Goal: Task Accomplishment & Management: Use online tool/utility

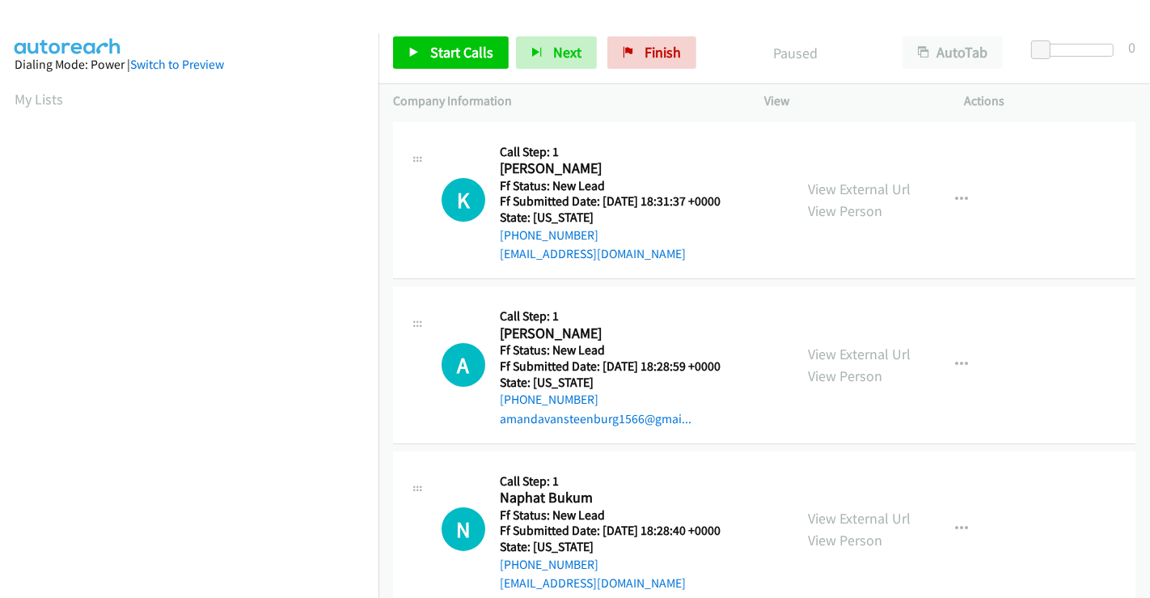
scroll to position [311, 0]
click at [835, 188] on link "View External Url" at bounding box center [859, 189] width 103 height 19
click at [836, 352] on link "View External Url" at bounding box center [859, 353] width 103 height 19
click at [845, 514] on link "View External Url" at bounding box center [859, 518] width 103 height 19
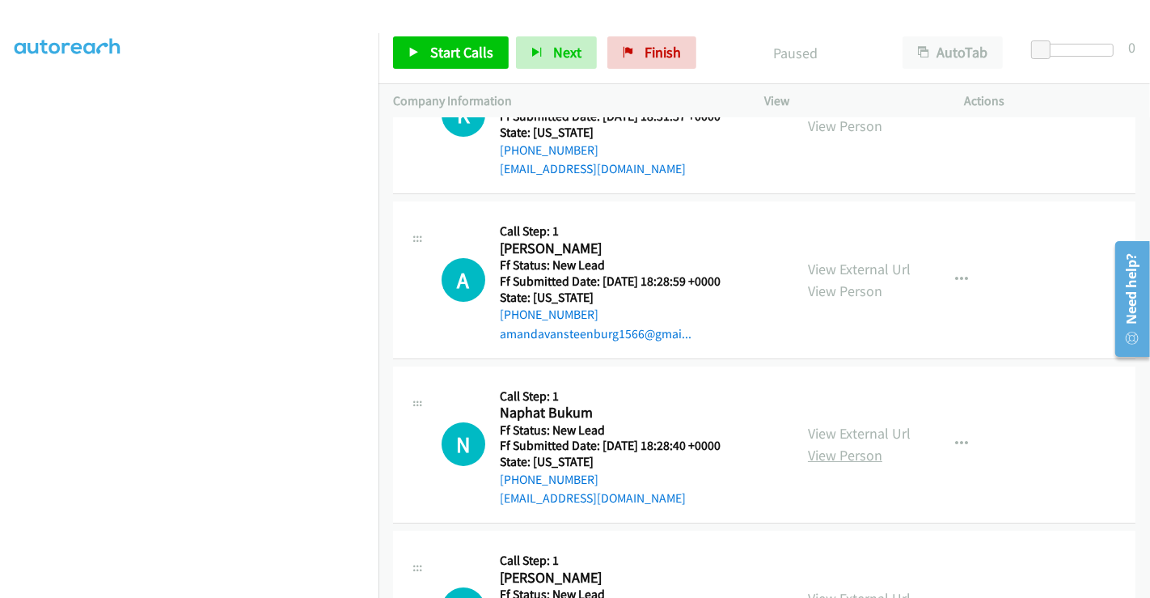
scroll to position [180, 0]
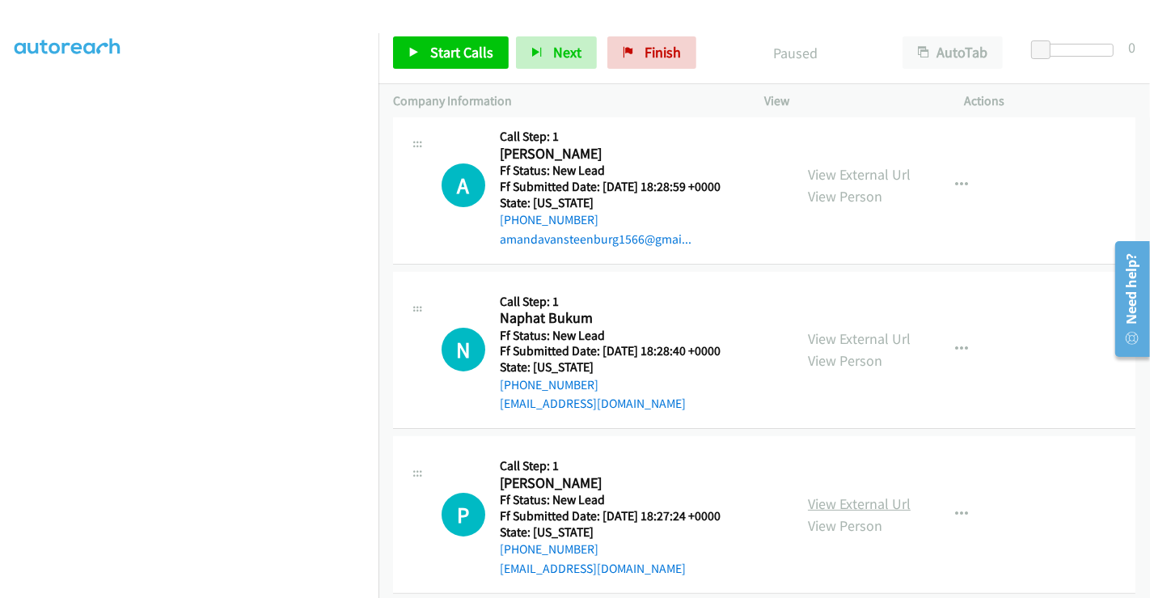
click at [833, 501] on link "View External Url" at bounding box center [859, 503] width 103 height 19
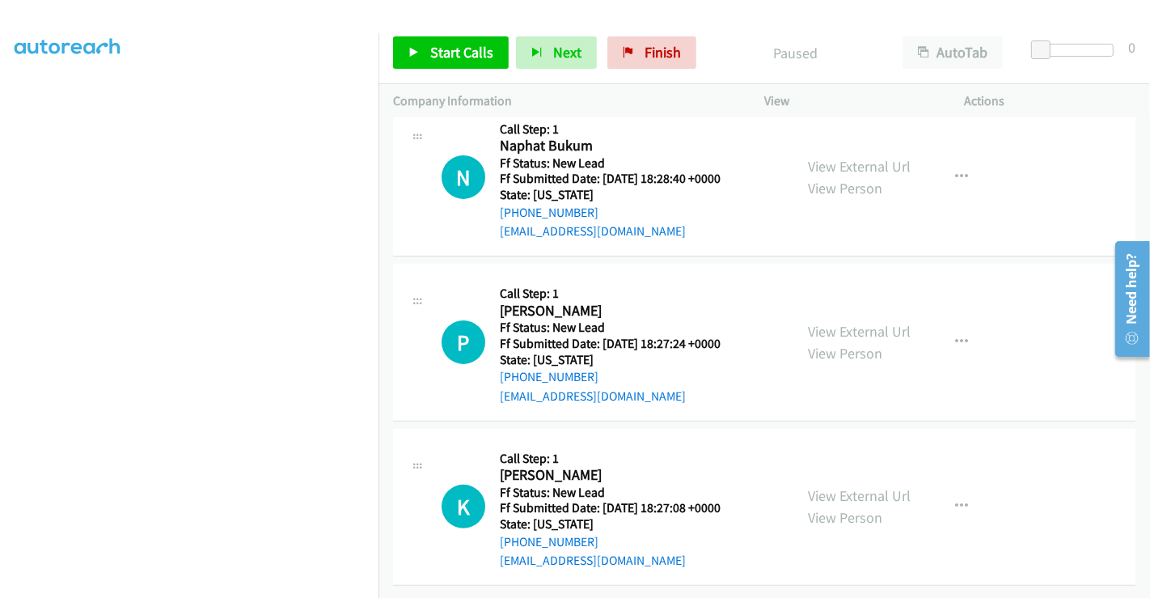
scroll to position [363, 0]
click at [838, 469] on div "View External Url View Person View External Url Email Schedule/Manage Callback …" at bounding box center [900, 507] width 215 height 128
click at [840, 486] on link "View External Url" at bounding box center [859, 495] width 103 height 19
click at [453, 49] on span "Start Calls" at bounding box center [461, 52] width 63 height 19
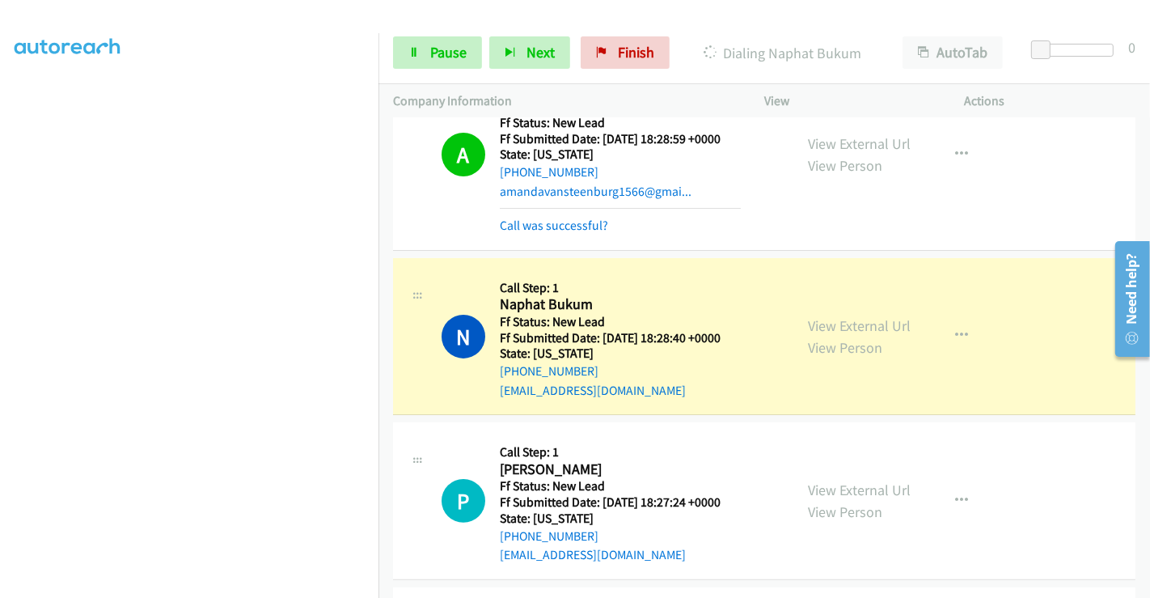
scroll to position [359, 0]
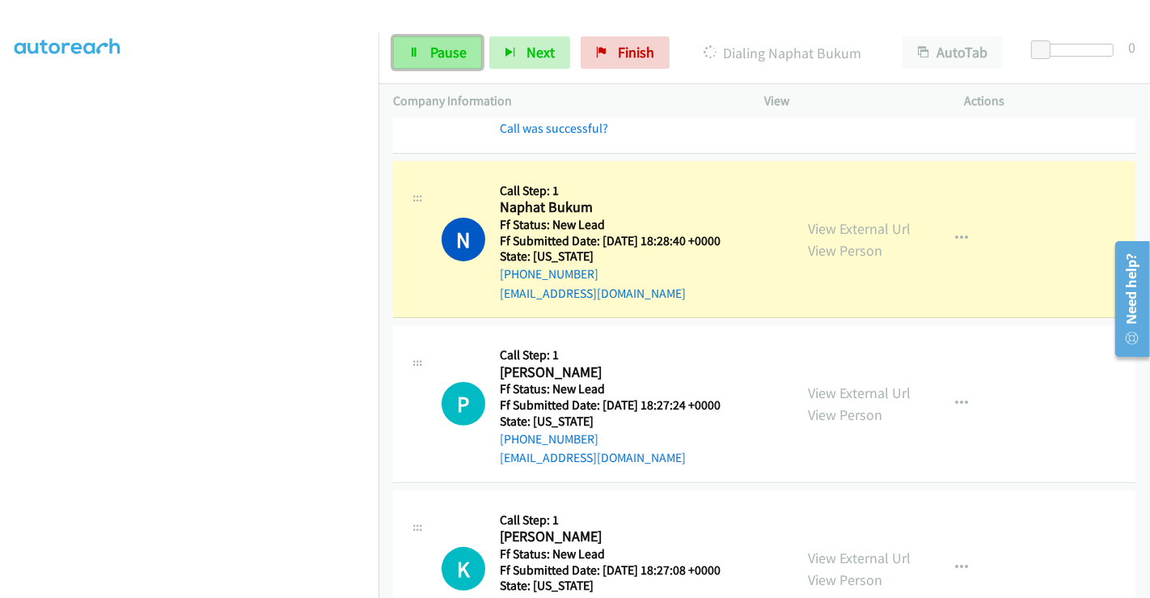
click at [443, 55] on span "Pause" at bounding box center [448, 52] width 36 height 19
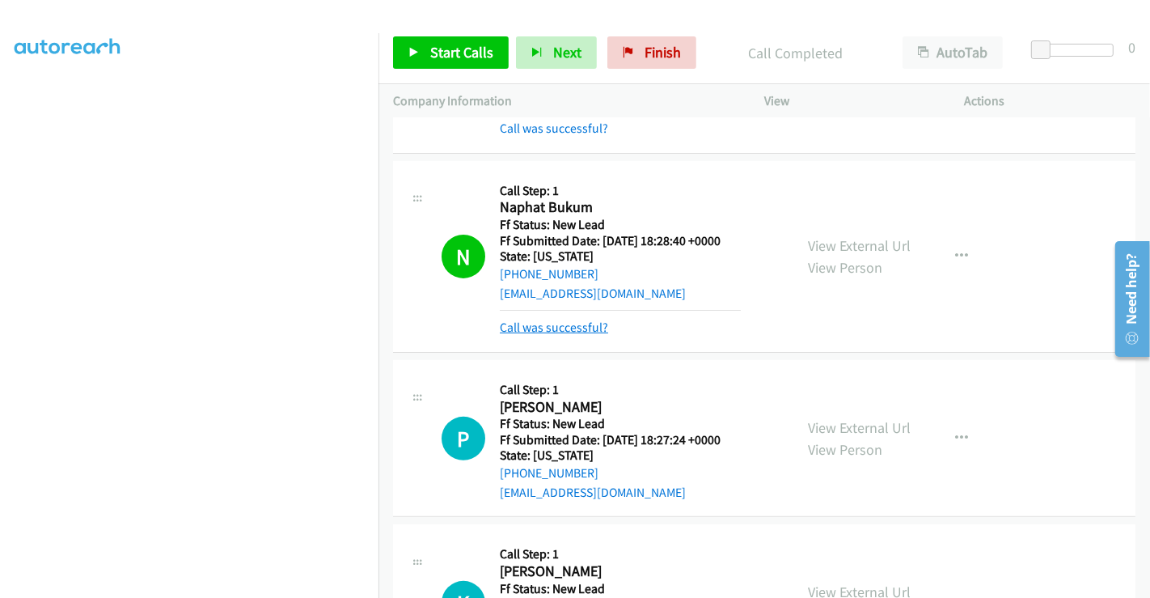
click at [568, 329] on link "Call was successful?" at bounding box center [554, 326] width 108 height 15
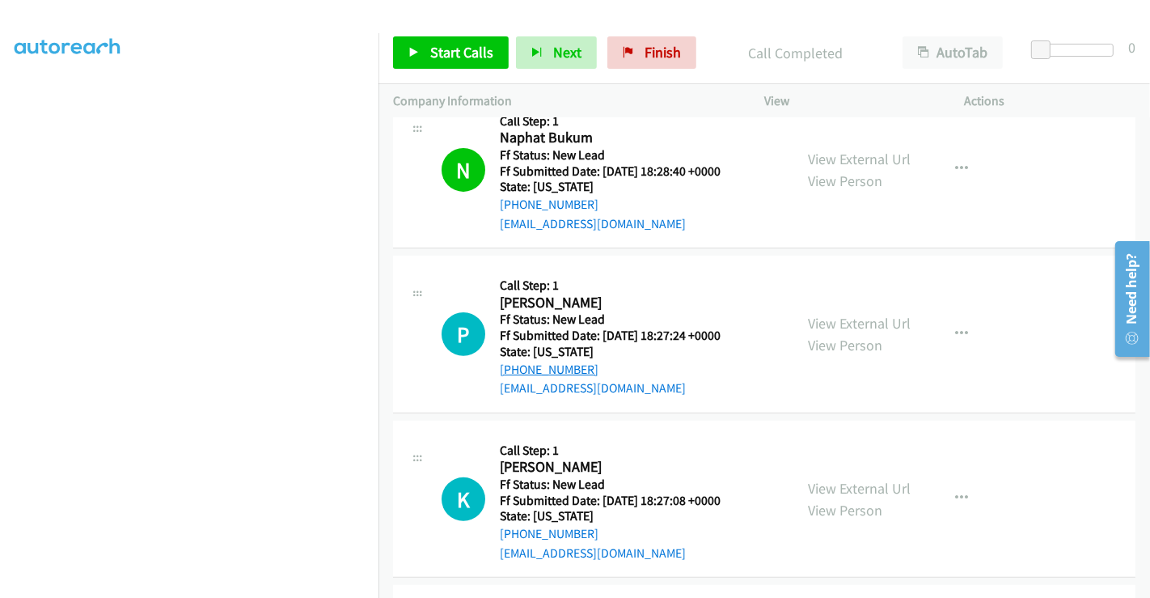
scroll to position [539, 0]
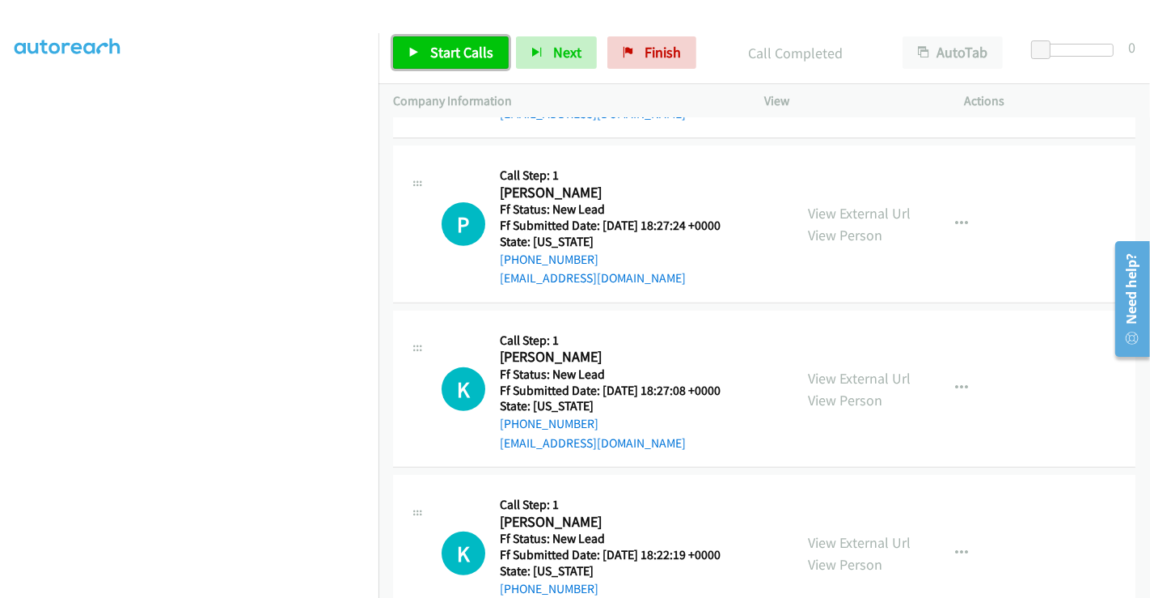
click at [448, 54] on span "Start Calls" at bounding box center [461, 52] width 63 height 19
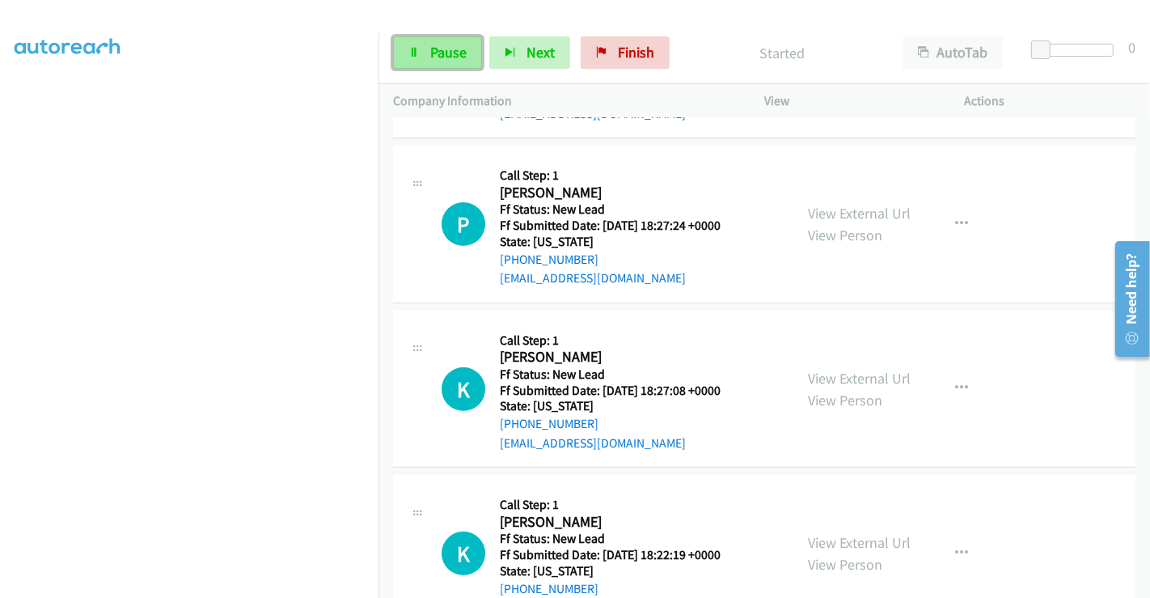
click at [442, 50] on span "Pause" at bounding box center [448, 52] width 36 height 19
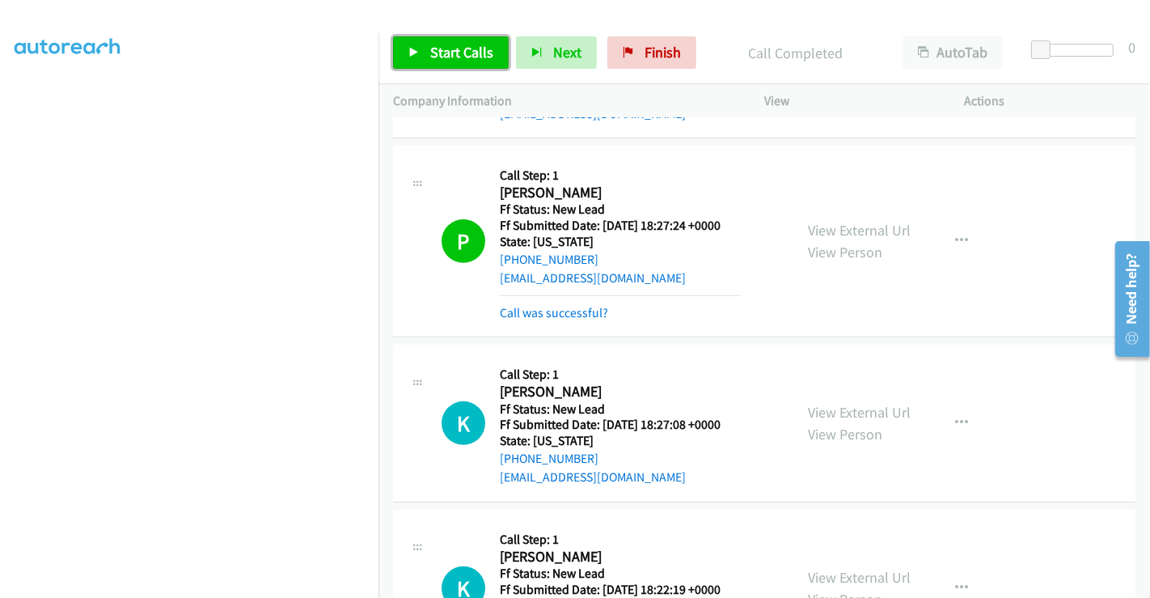
click at [442, 61] on link "Start Calls" at bounding box center [451, 52] width 116 height 32
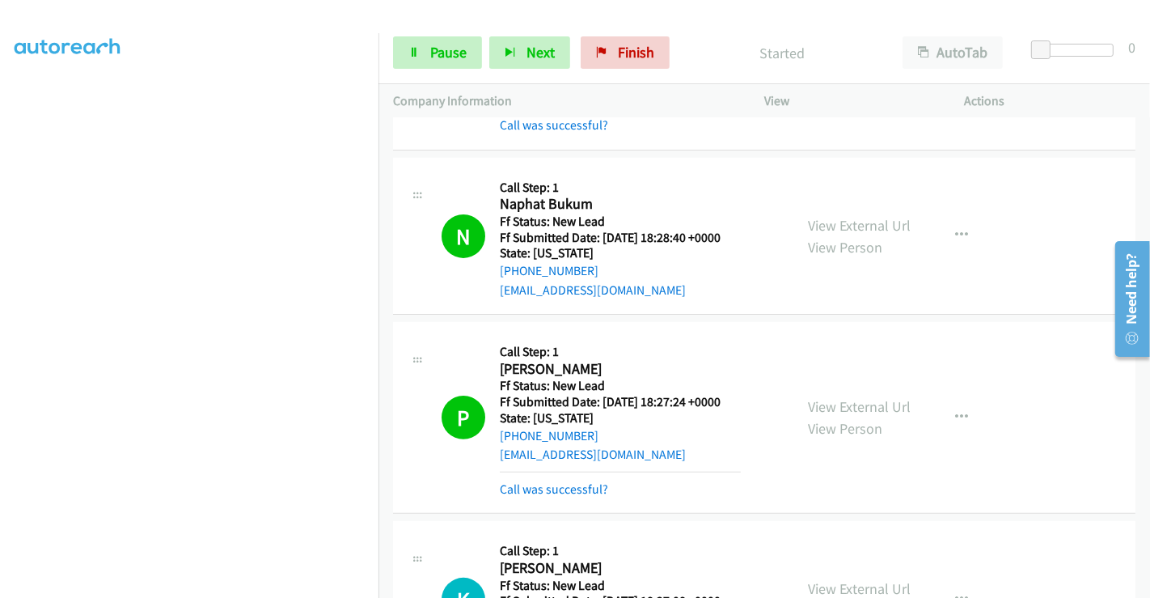
scroll to position [449, 0]
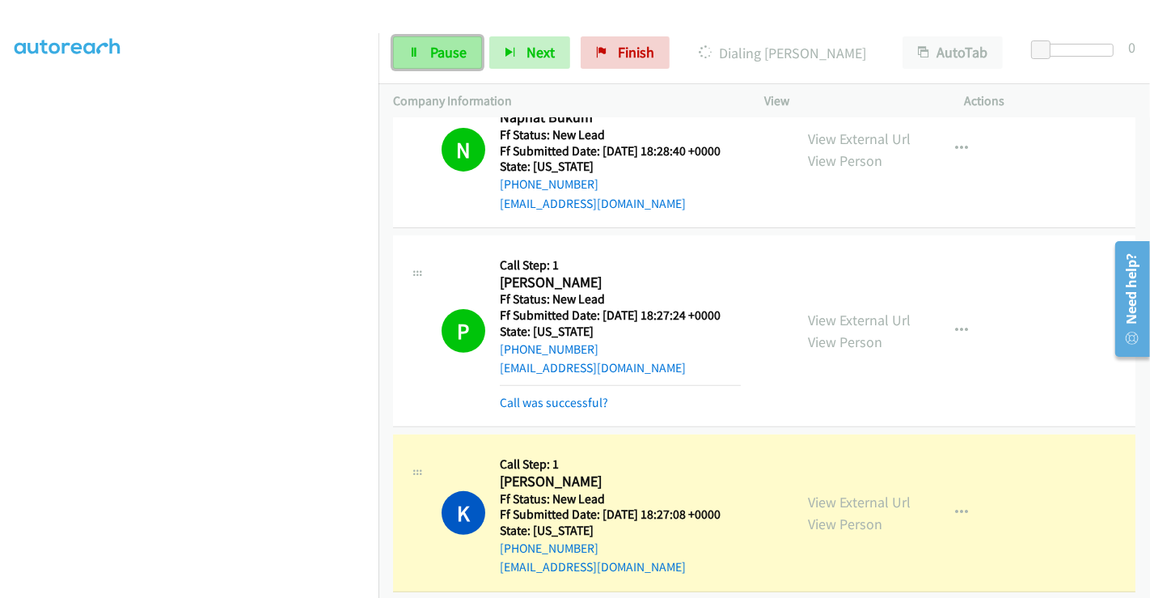
click at [416, 49] on icon at bounding box center [413, 53] width 11 height 11
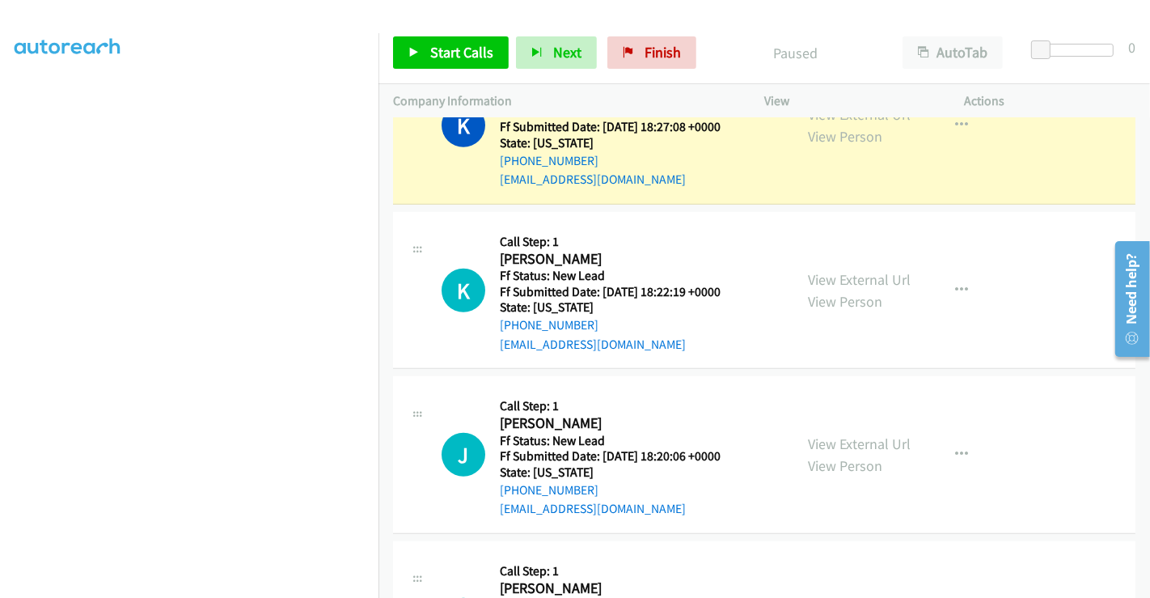
scroll to position [898, 0]
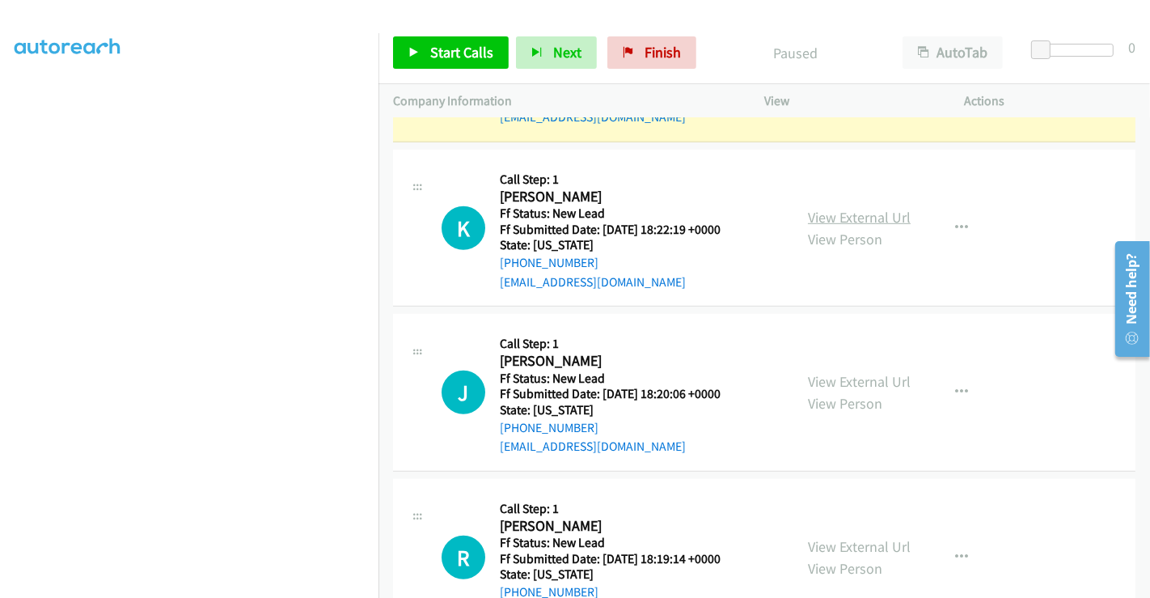
click at [826, 212] on link "View External Url" at bounding box center [859, 217] width 103 height 19
click at [845, 372] on link "View External Url" at bounding box center [859, 381] width 103 height 19
click at [857, 542] on link "View External Url" at bounding box center [859, 546] width 103 height 19
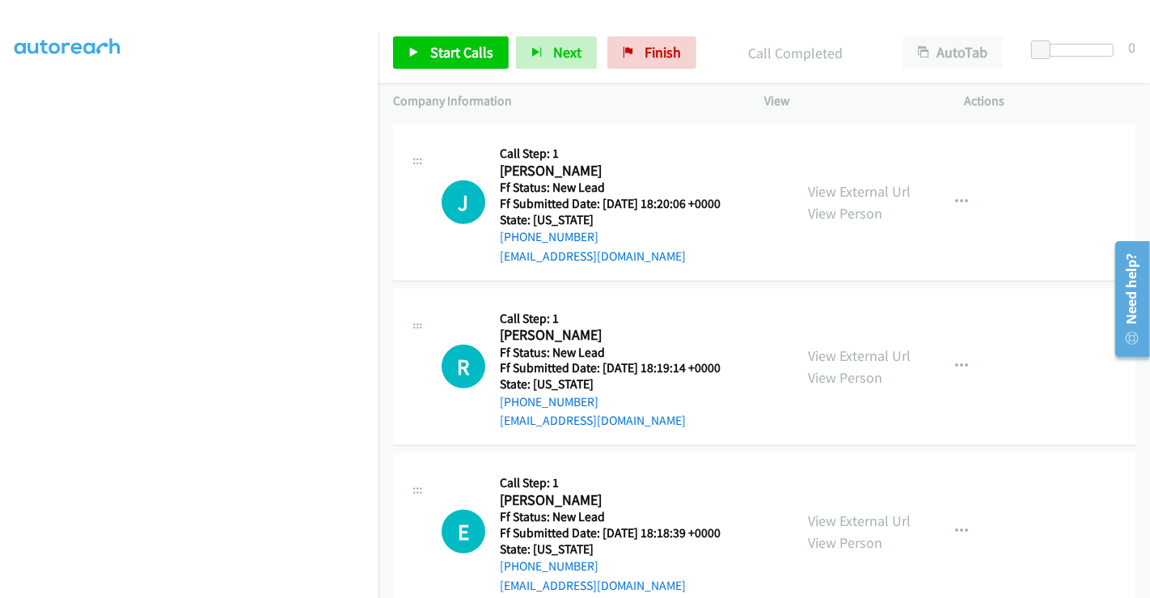
scroll to position [1157, 0]
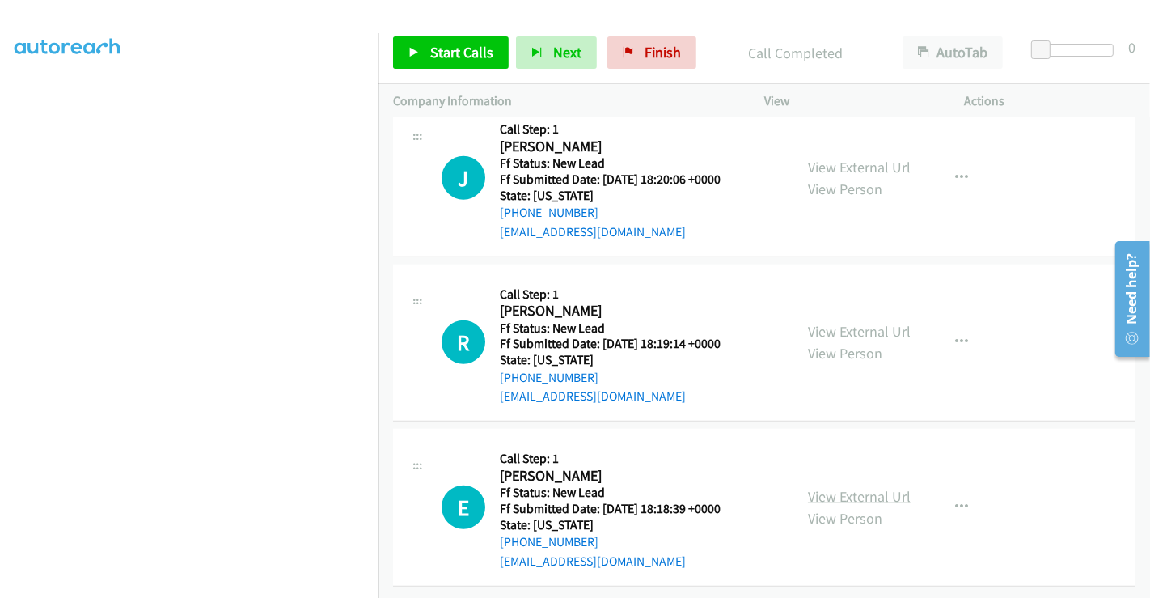
click at [843, 487] on link "View External Url" at bounding box center [859, 496] width 103 height 19
drag, startPoint x: 458, startPoint y: 52, endPoint x: 458, endPoint y: 61, distance: 8.9
click at [458, 51] on span "Start Calls" at bounding box center [461, 52] width 63 height 19
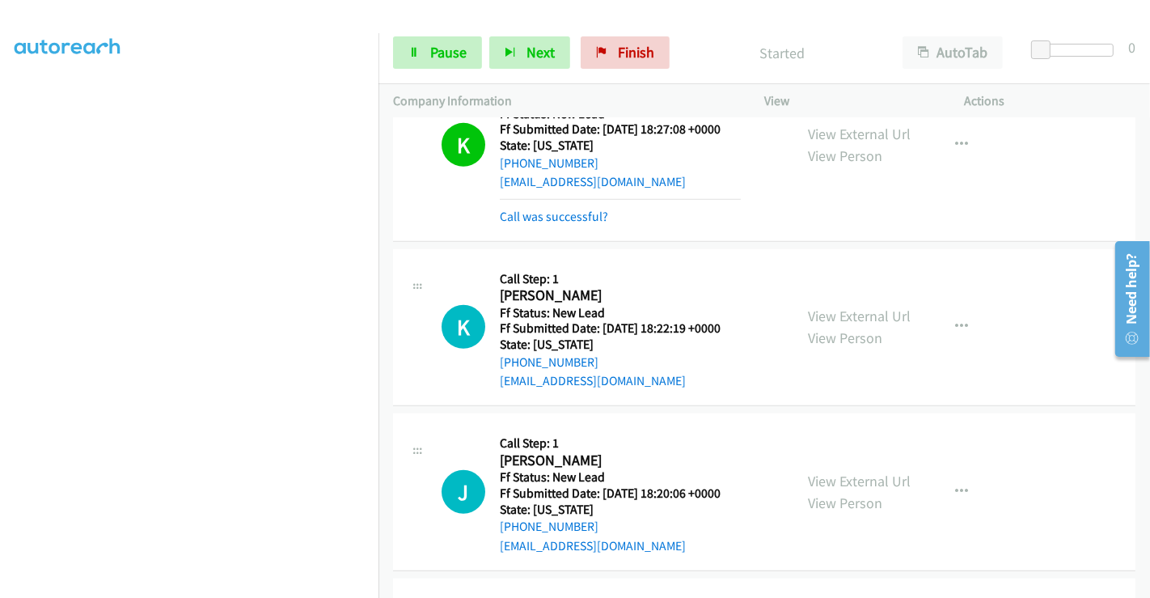
scroll to position [708, 0]
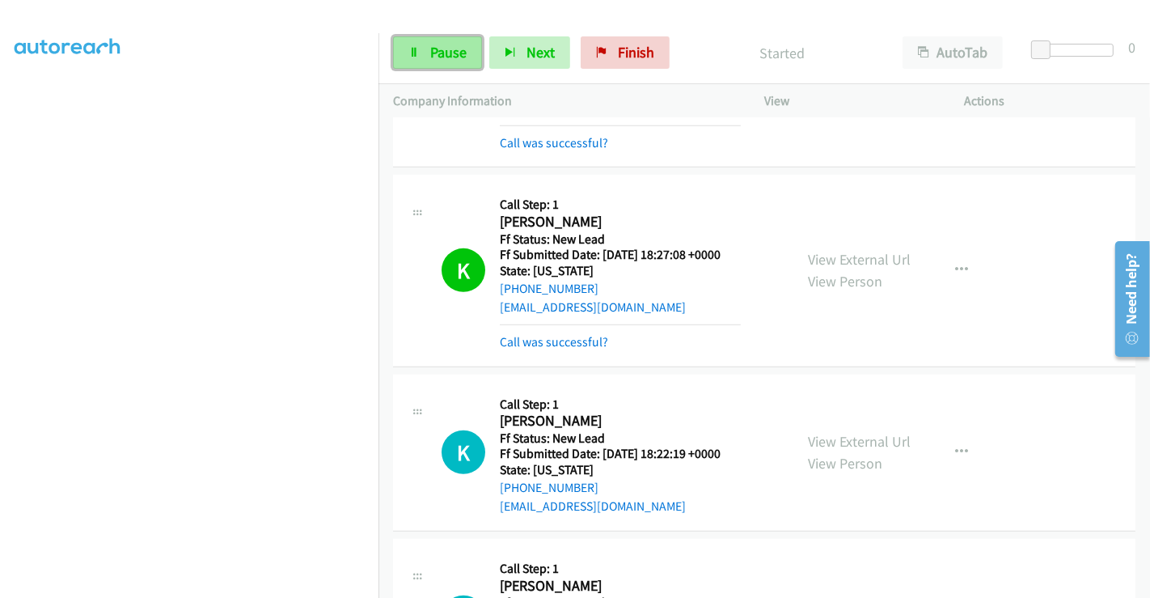
click at [434, 55] on span "Pause" at bounding box center [448, 52] width 36 height 19
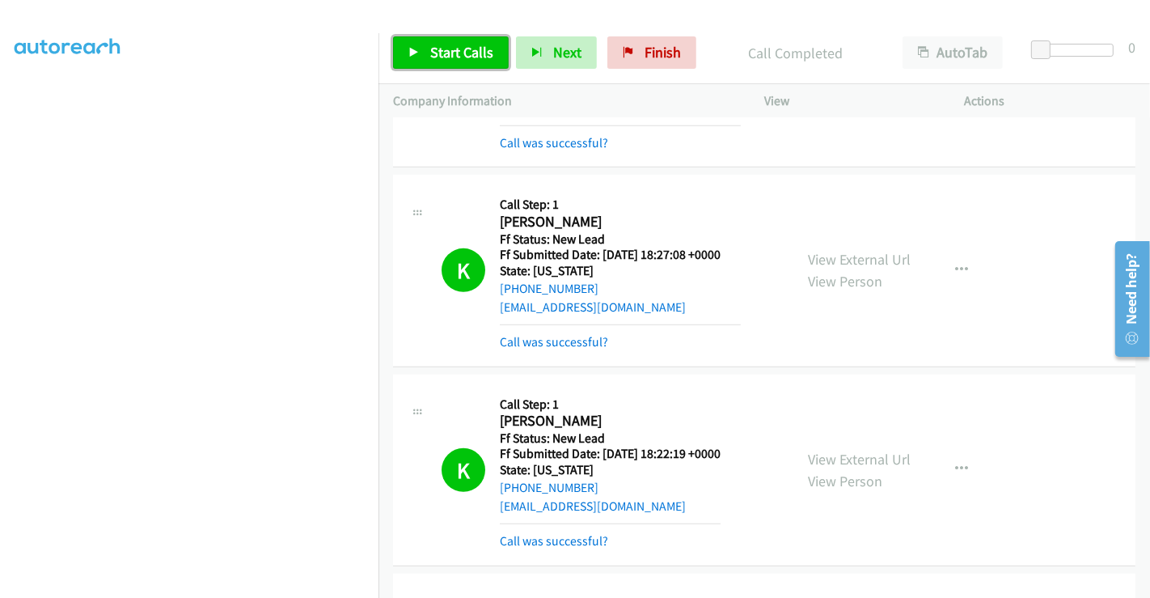
click at [426, 44] on link "Start Calls" at bounding box center [451, 52] width 116 height 32
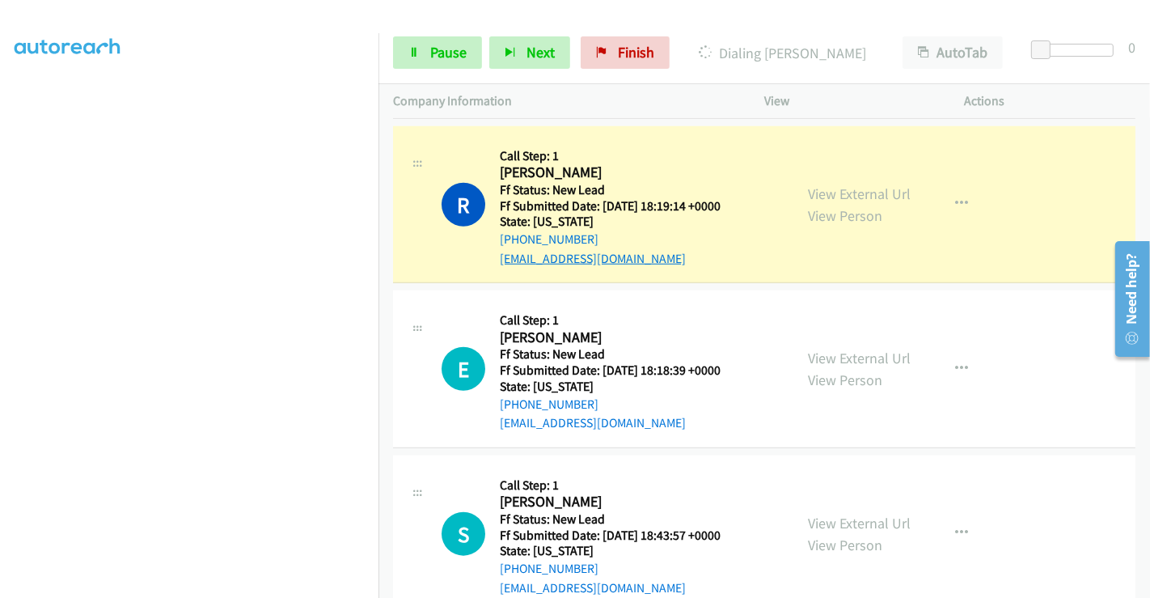
scroll to position [1371, 0]
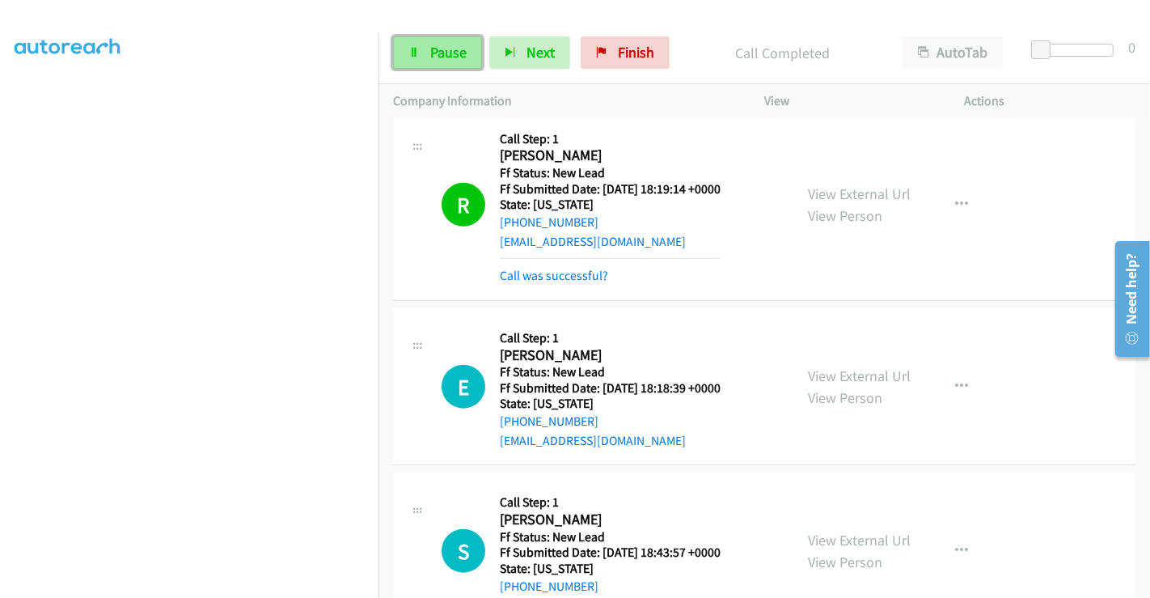
click at [421, 42] on link "Pause" at bounding box center [437, 52] width 89 height 32
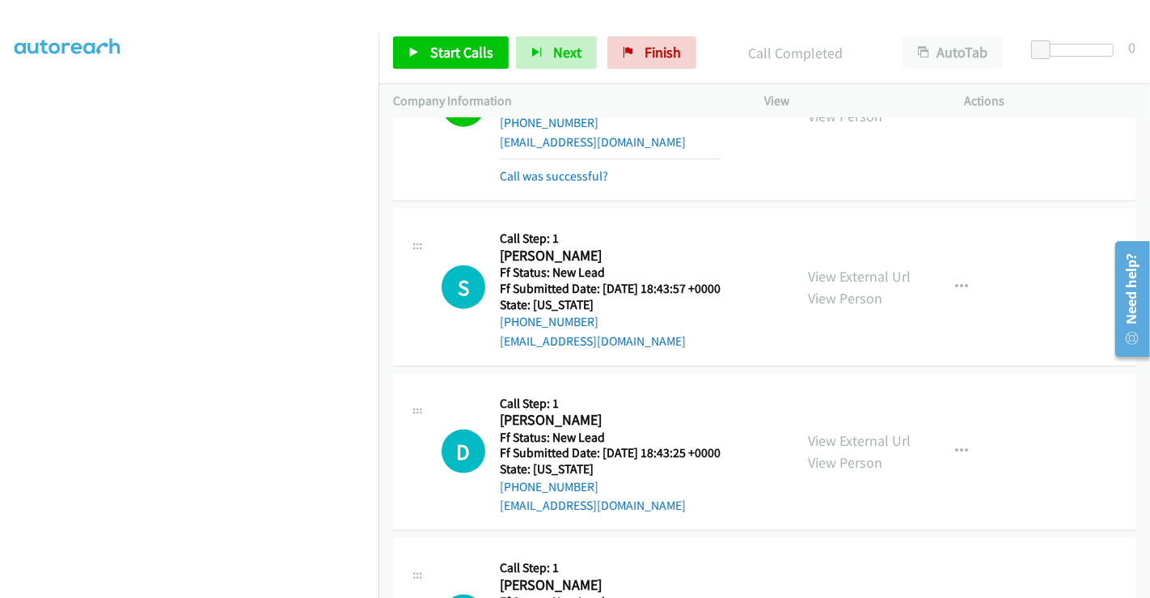
scroll to position [1730, 0]
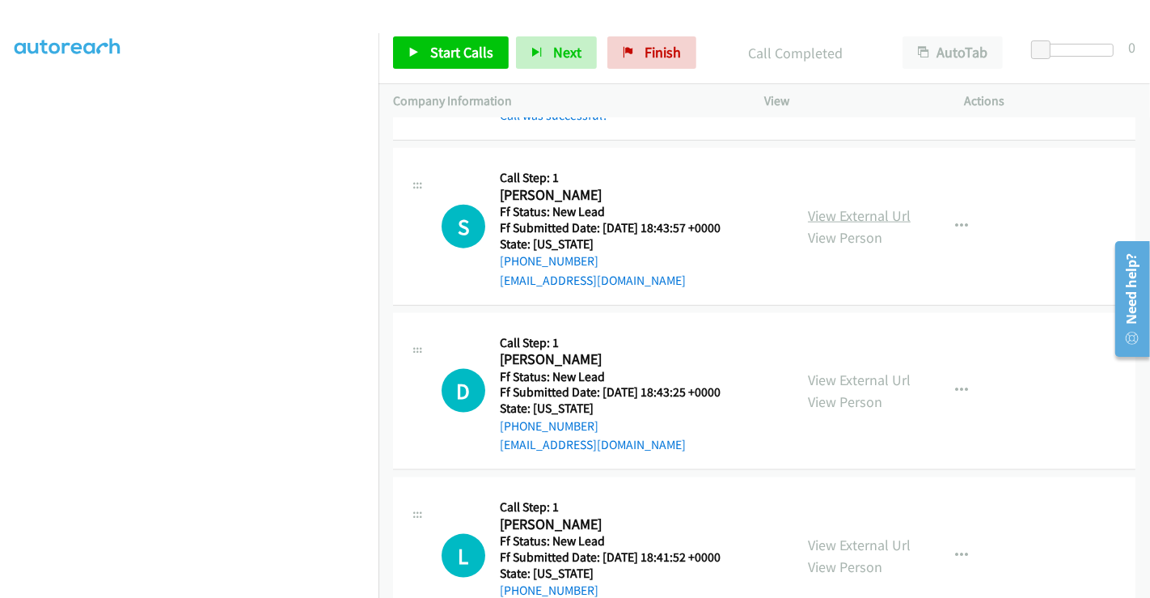
click at [836, 206] on link "View External Url" at bounding box center [859, 215] width 103 height 19
click at [857, 377] on link "View External Url" at bounding box center [859, 379] width 103 height 19
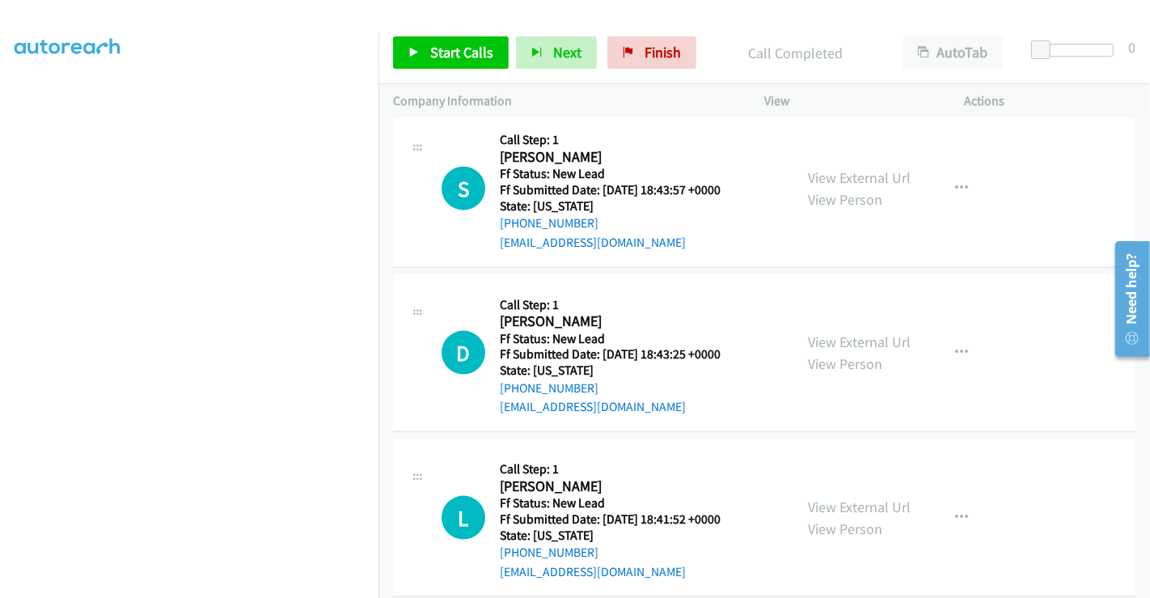
scroll to position [1788, 0]
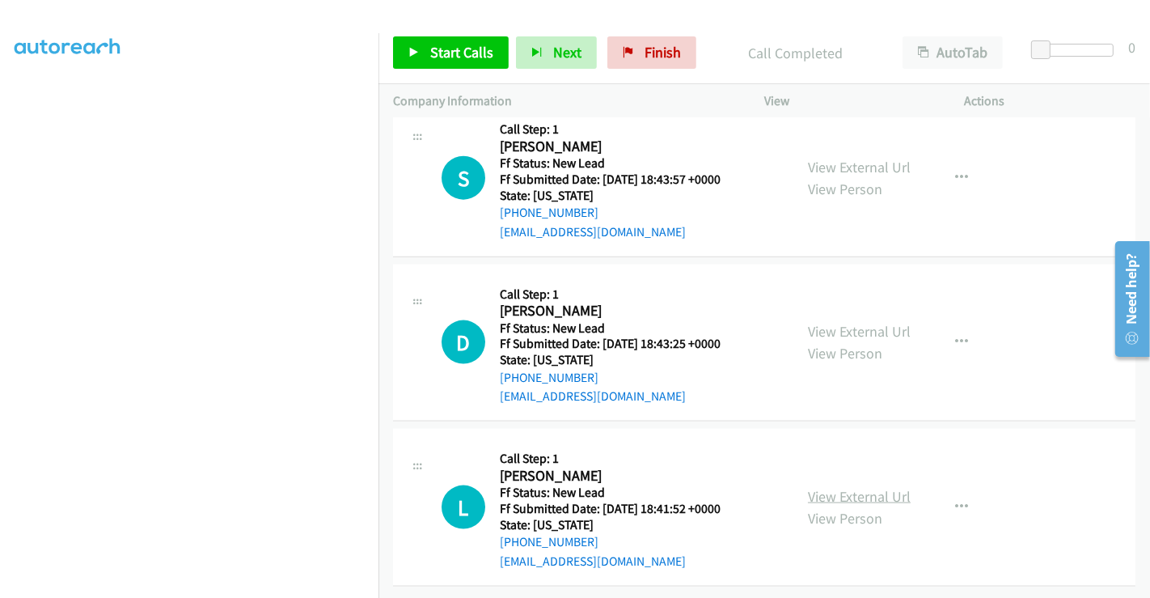
click at [838, 487] on link "View External Url" at bounding box center [859, 496] width 103 height 19
click at [955, 501] on icon "button" at bounding box center [961, 507] width 13 height 13
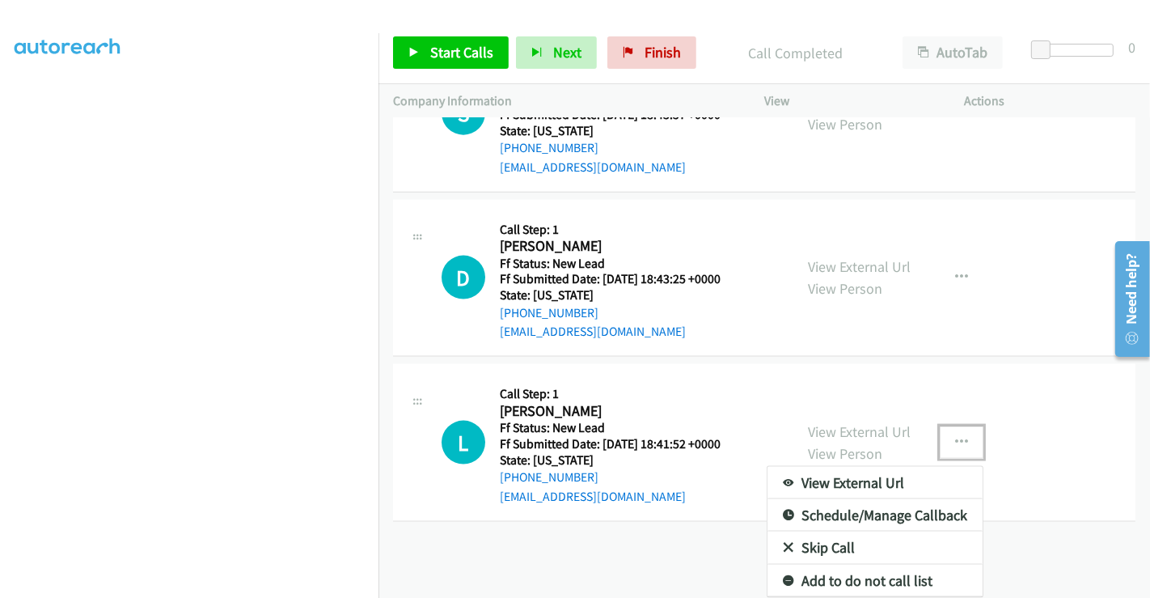
click at [839, 539] on link "Skip Call" at bounding box center [874, 547] width 215 height 32
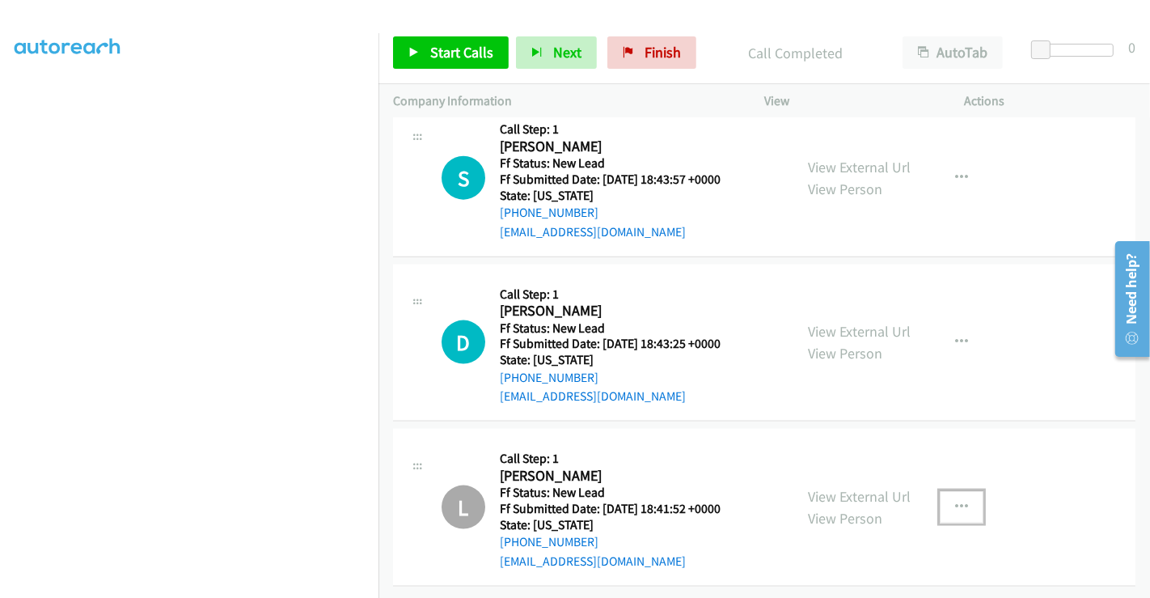
scroll to position [1608, 0]
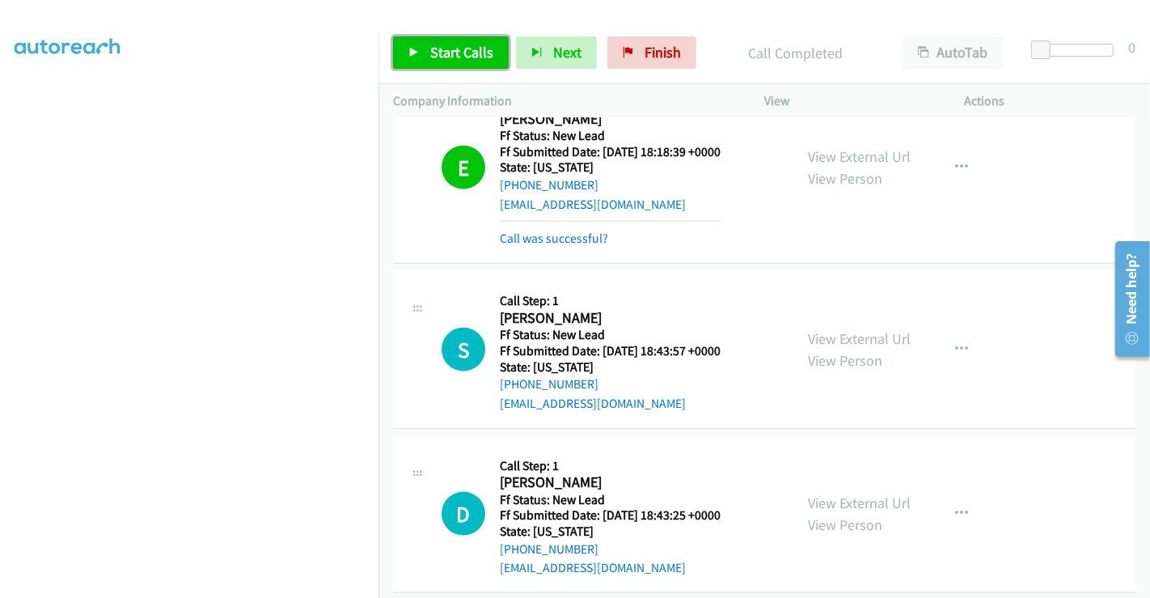
click at [473, 52] on span "Start Calls" at bounding box center [461, 52] width 63 height 19
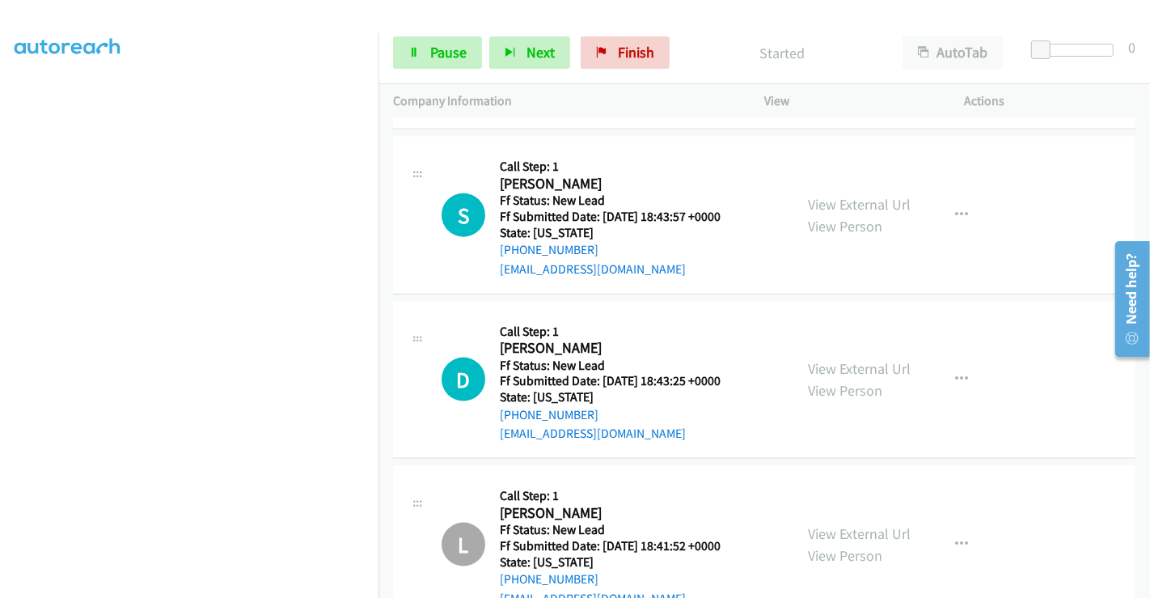
scroll to position [1651, 0]
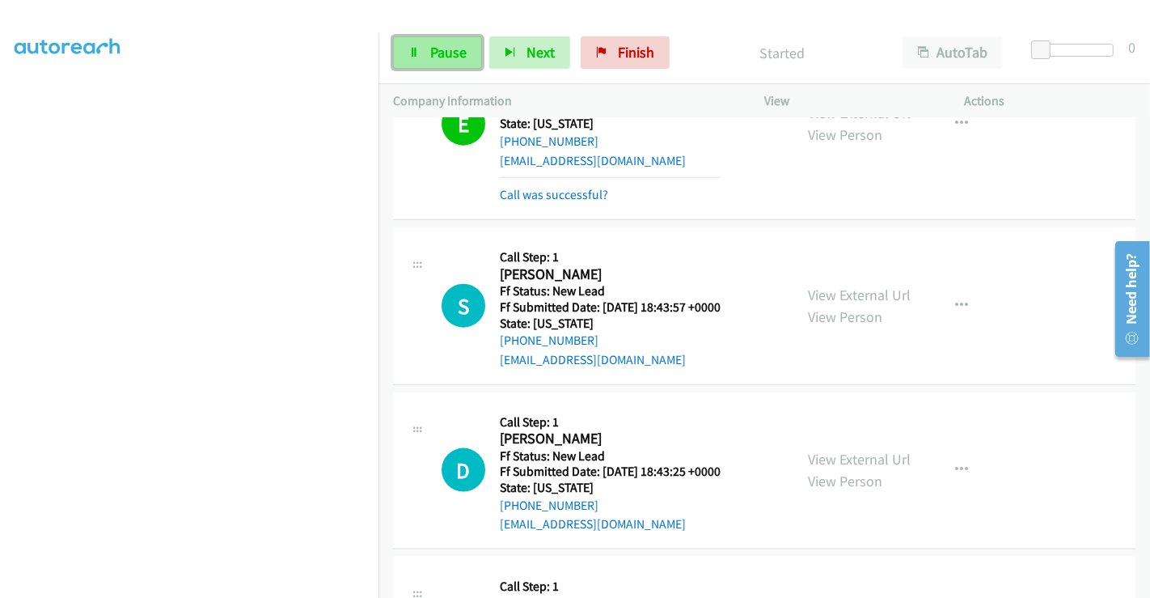
click at [442, 56] on span "Pause" at bounding box center [448, 52] width 36 height 19
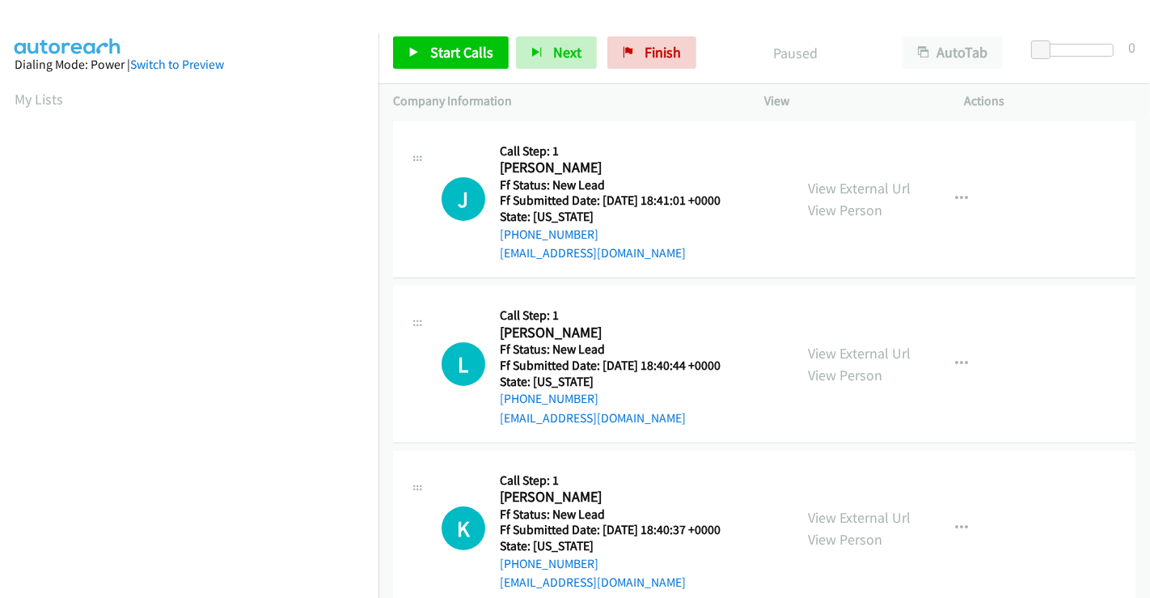
scroll to position [359, 0]
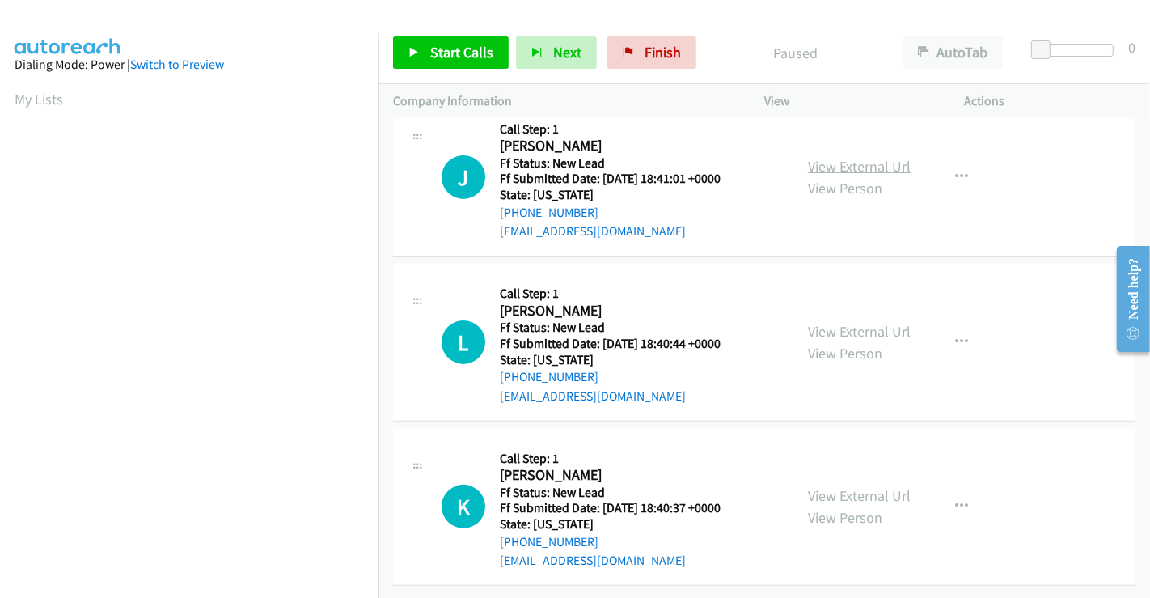
click at [836, 158] on link "View External Url" at bounding box center [859, 166] width 103 height 19
click at [856, 322] on link "View External Url" at bounding box center [859, 331] width 103 height 19
click at [863, 486] on link "View External Url" at bounding box center [859, 495] width 103 height 19
click at [471, 57] on span "Start Calls" at bounding box center [461, 52] width 63 height 19
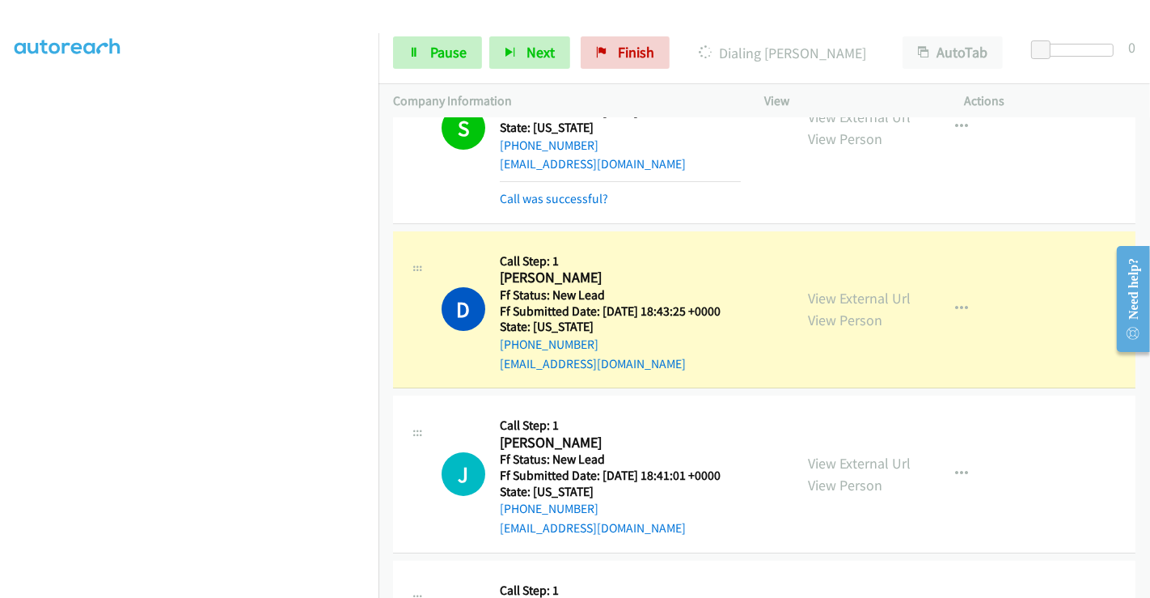
scroll to position [180, 0]
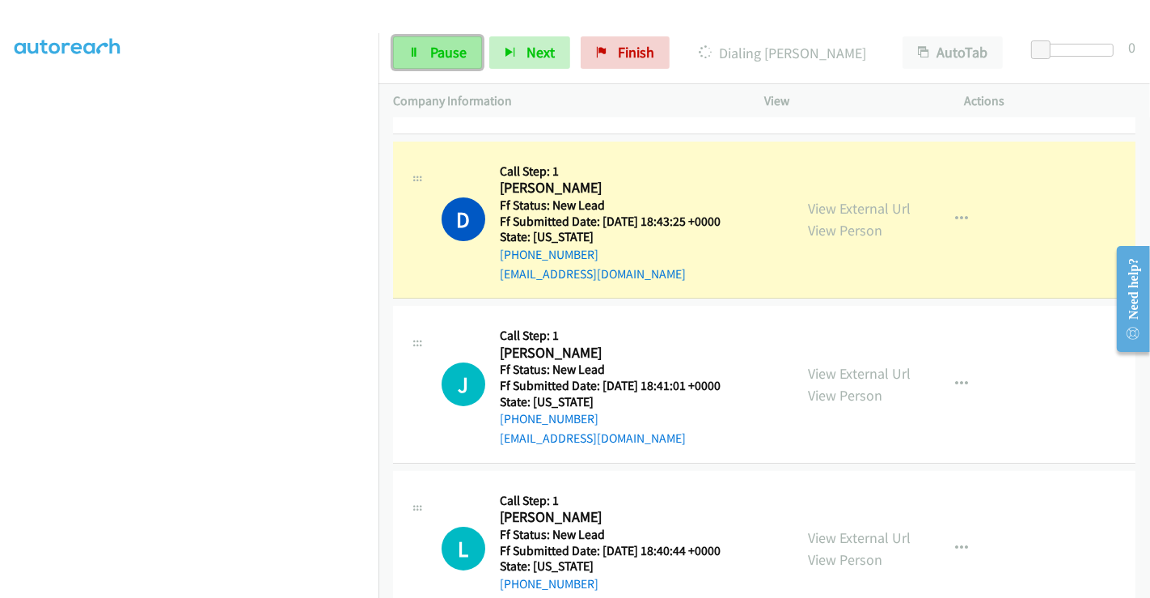
click at [438, 53] on span "Pause" at bounding box center [448, 52] width 36 height 19
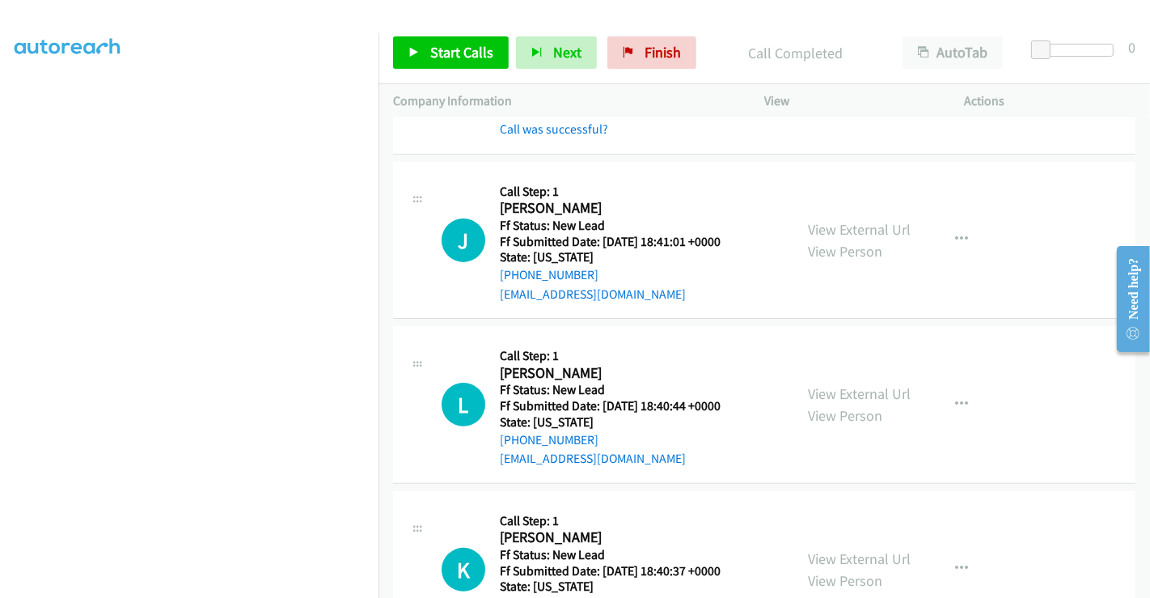
scroll to position [359, 0]
click at [465, 54] on span "Start Calls" at bounding box center [461, 52] width 63 height 19
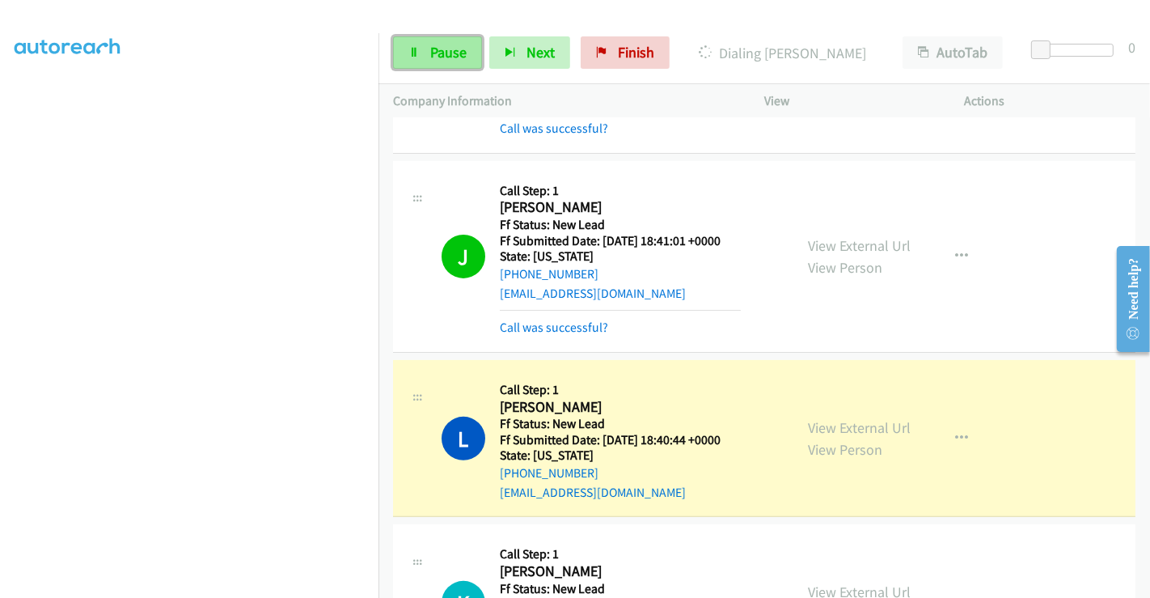
click at [434, 58] on span "Pause" at bounding box center [448, 52] width 36 height 19
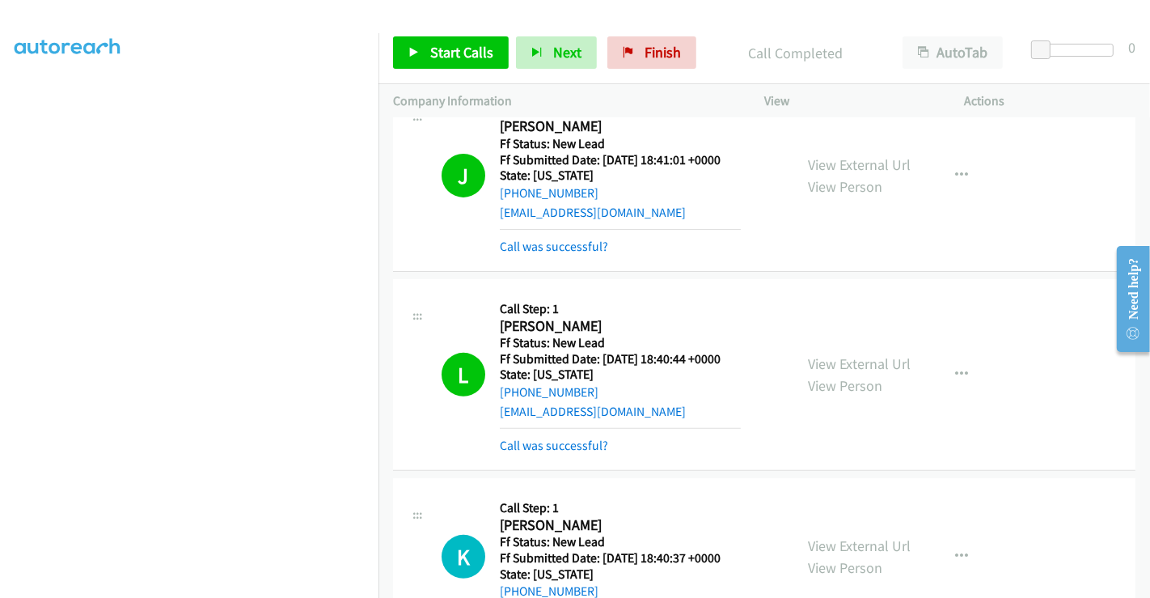
scroll to position [628, 0]
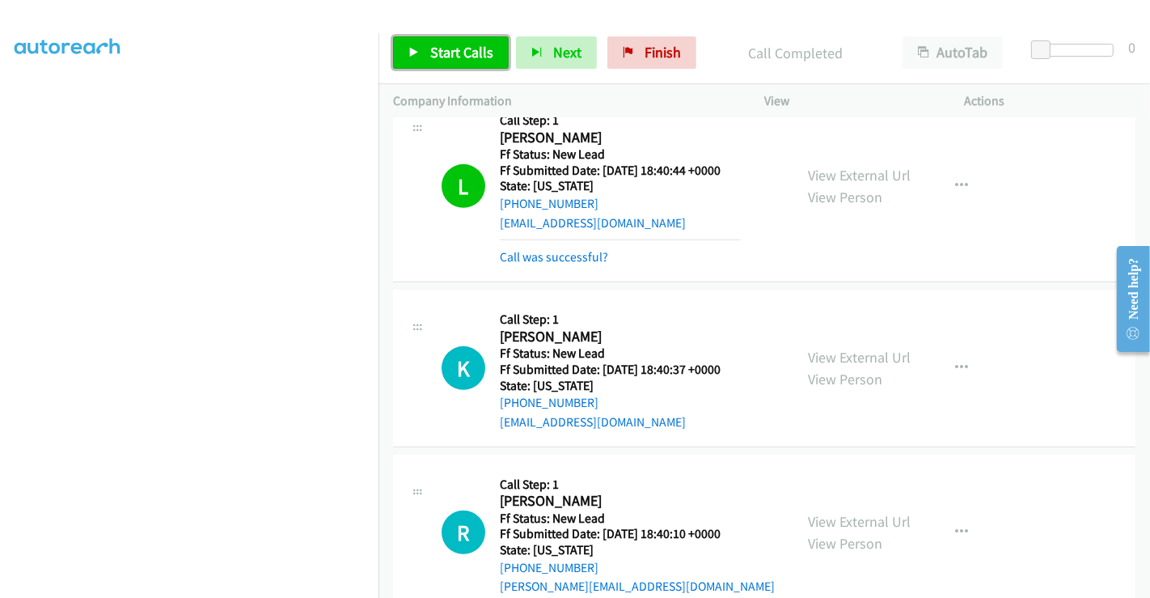
click at [443, 49] on span "Start Calls" at bounding box center [461, 52] width 63 height 19
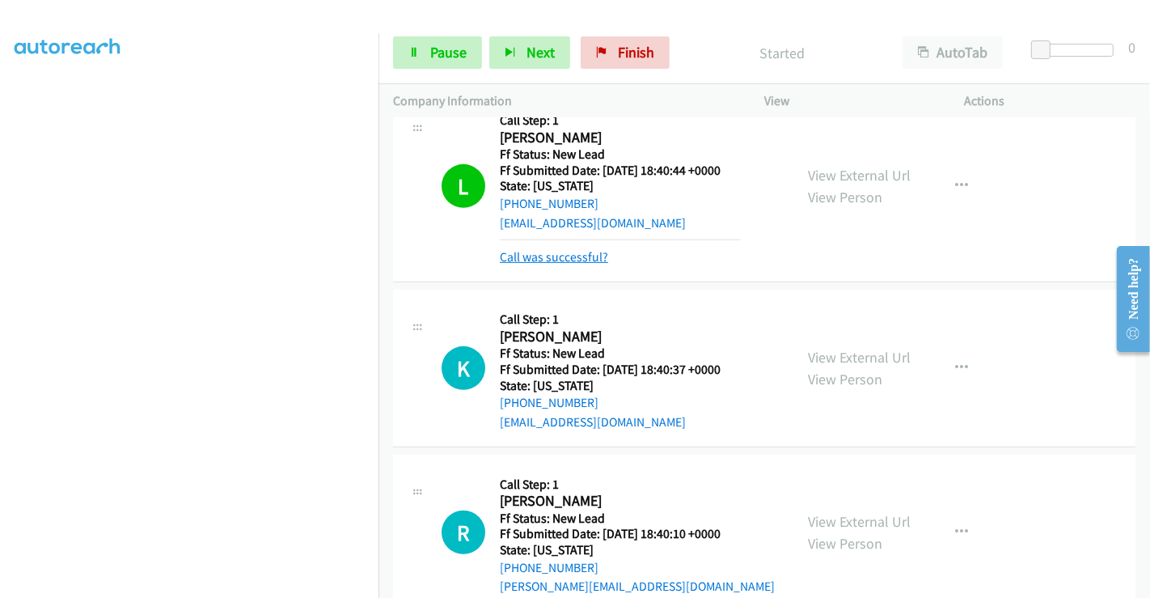
click at [566, 249] on link "Call was successful?" at bounding box center [554, 256] width 108 height 15
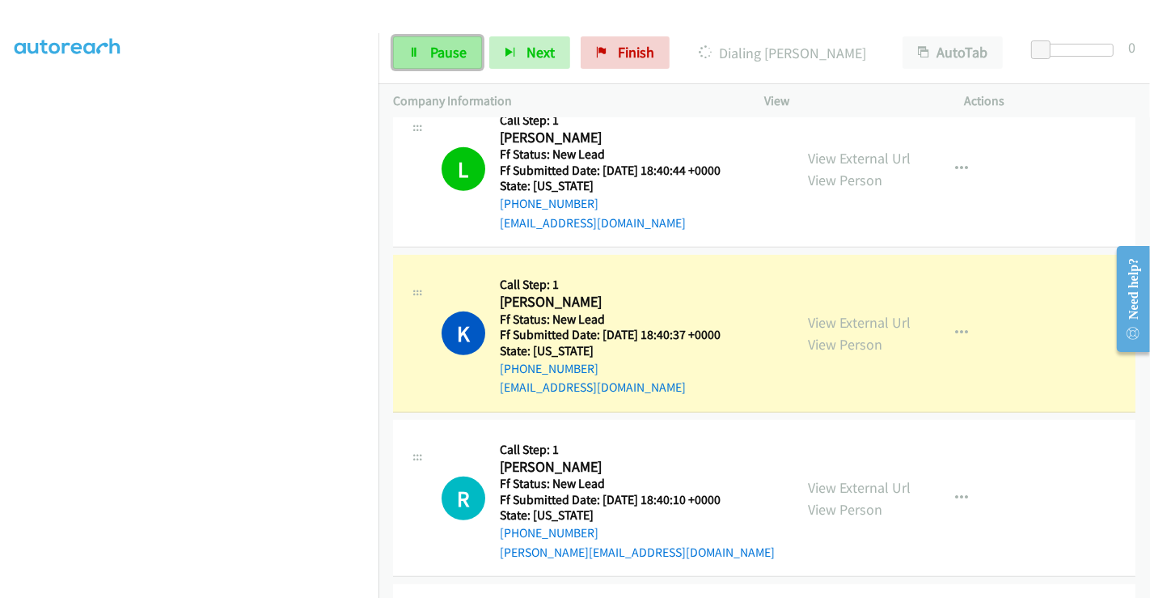
click at [439, 46] on span "Pause" at bounding box center [448, 52] width 36 height 19
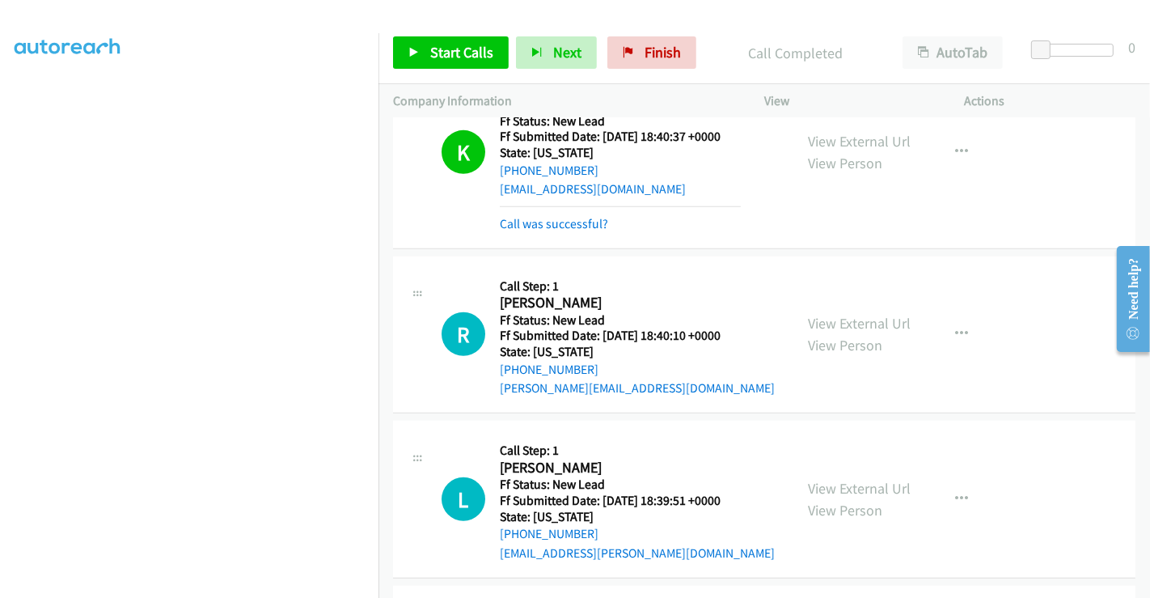
scroll to position [993, 0]
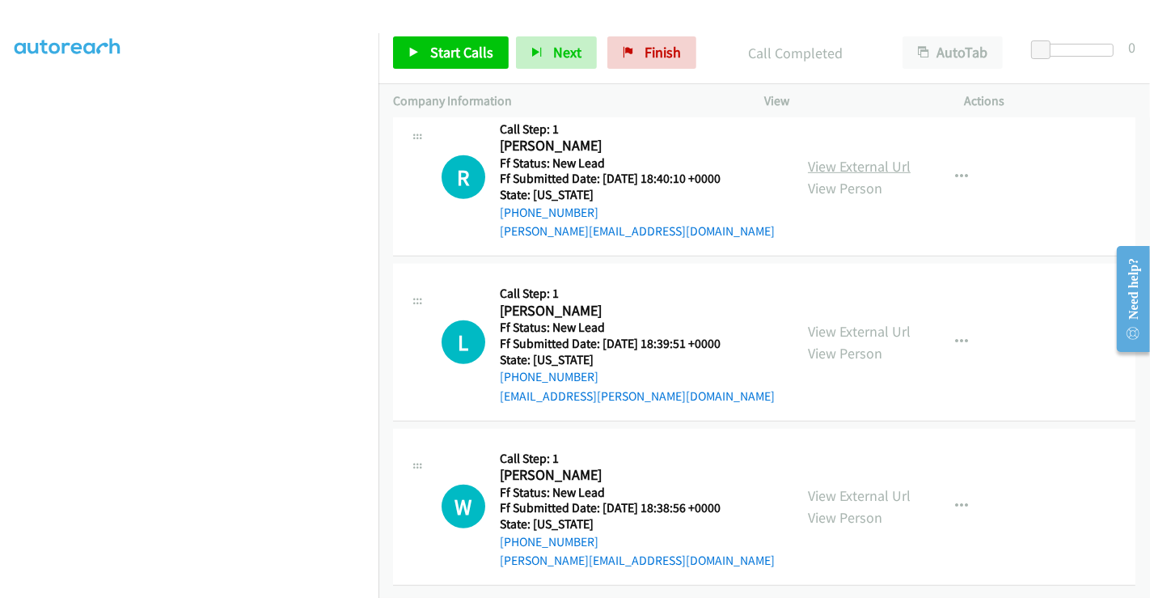
click at [839, 157] on link "View External Url" at bounding box center [859, 166] width 103 height 19
click at [847, 322] on link "View External Url" at bounding box center [859, 331] width 103 height 19
click at [860, 486] on link "View External Url" at bounding box center [859, 495] width 103 height 19
click at [454, 51] on span "Start Calls" at bounding box center [461, 52] width 63 height 19
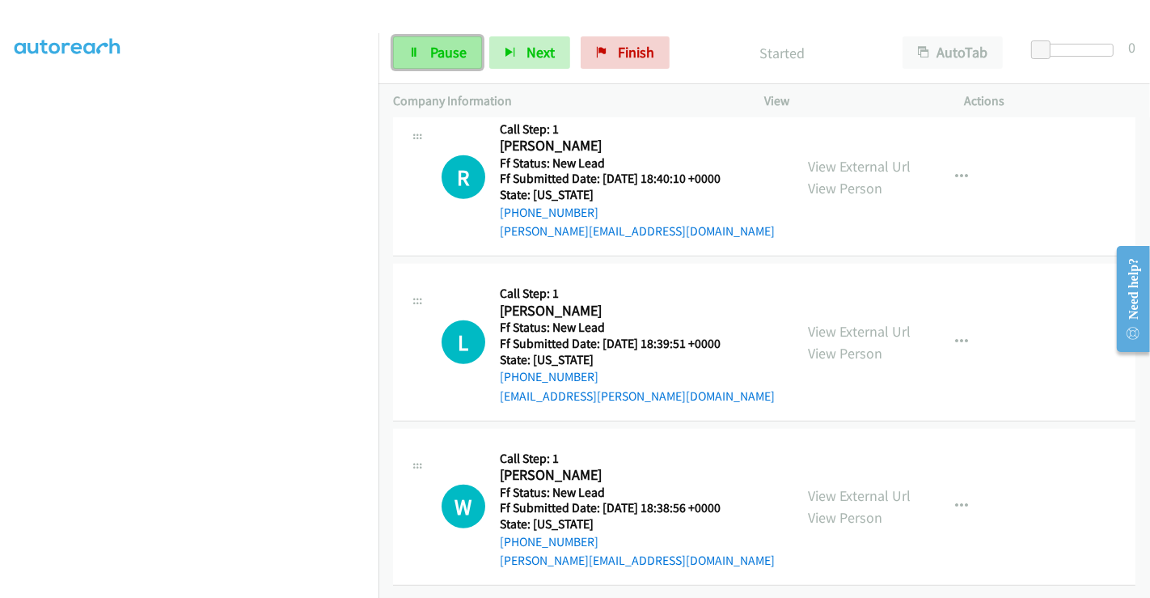
click at [414, 53] on icon at bounding box center [413, 53] width 11 height 11
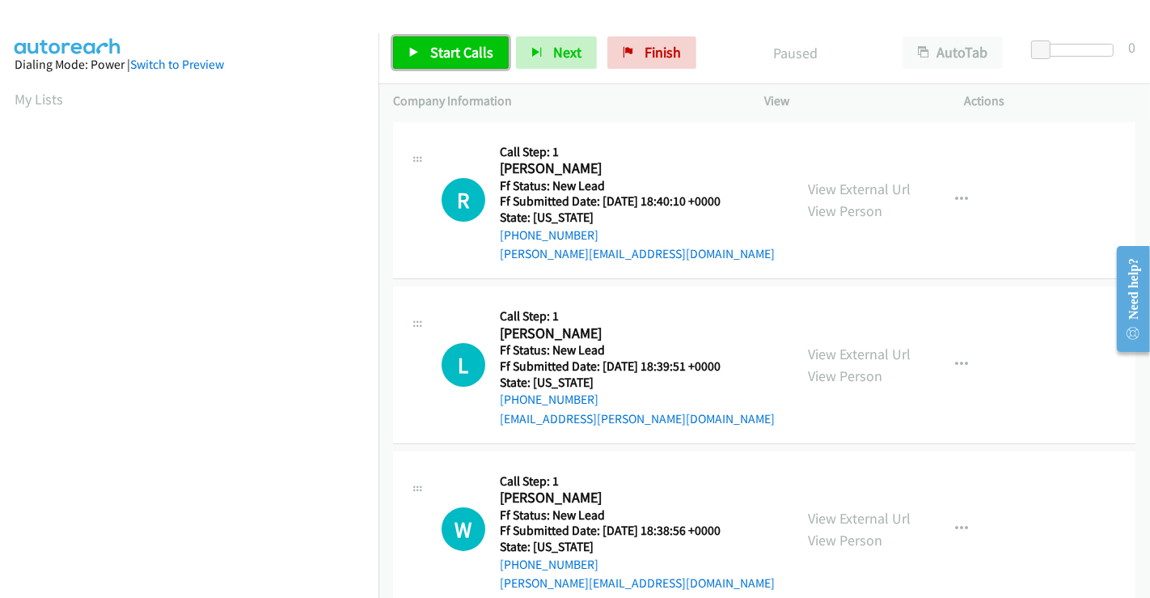
click at [437, 63] on link "Start Calls" at bounding box center [451, 52] width 116 height 32
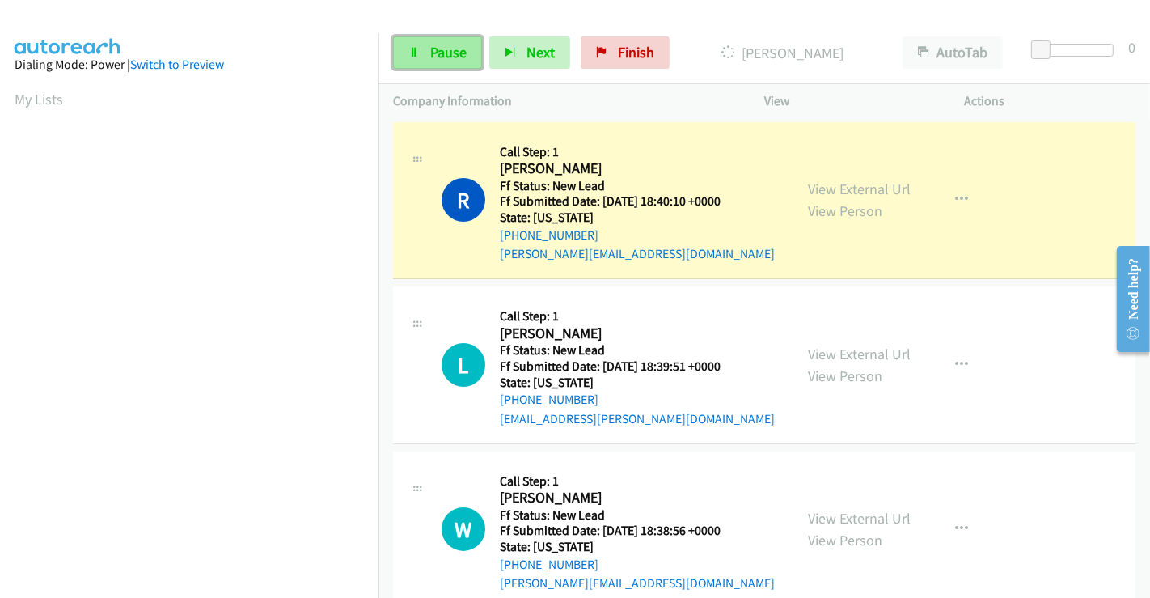
click at [434, 49] on span "Pause" at bounding box center [448, 52] width 36 height 19
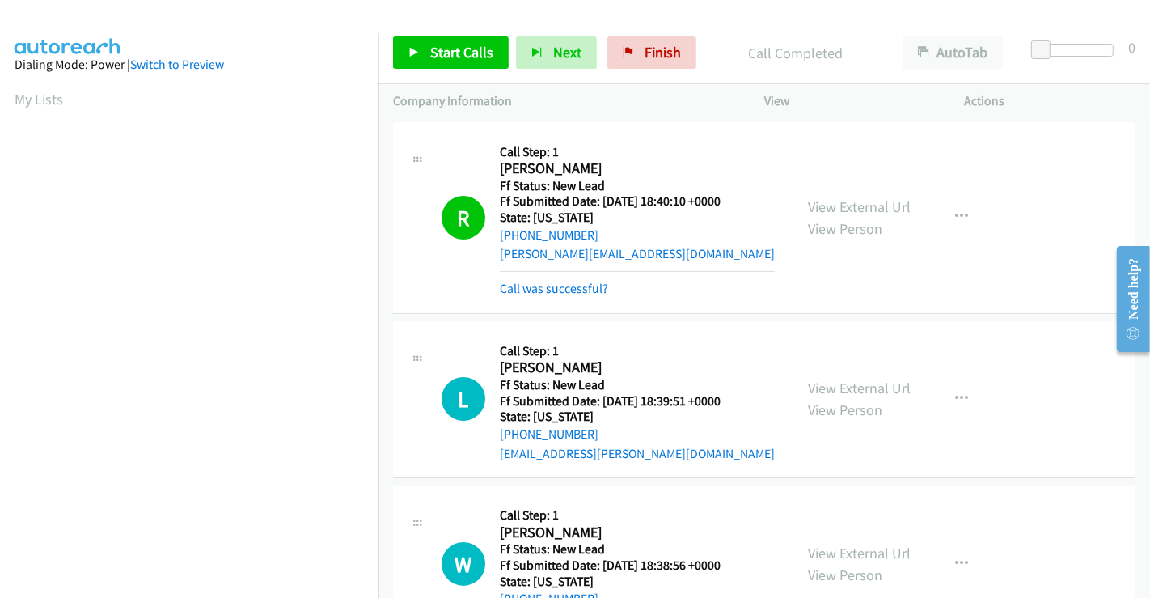
scroll to position [311, 0]
click at [446, 55] on span "Start Calls" at bounding box center [461, 52] width 63 height 19
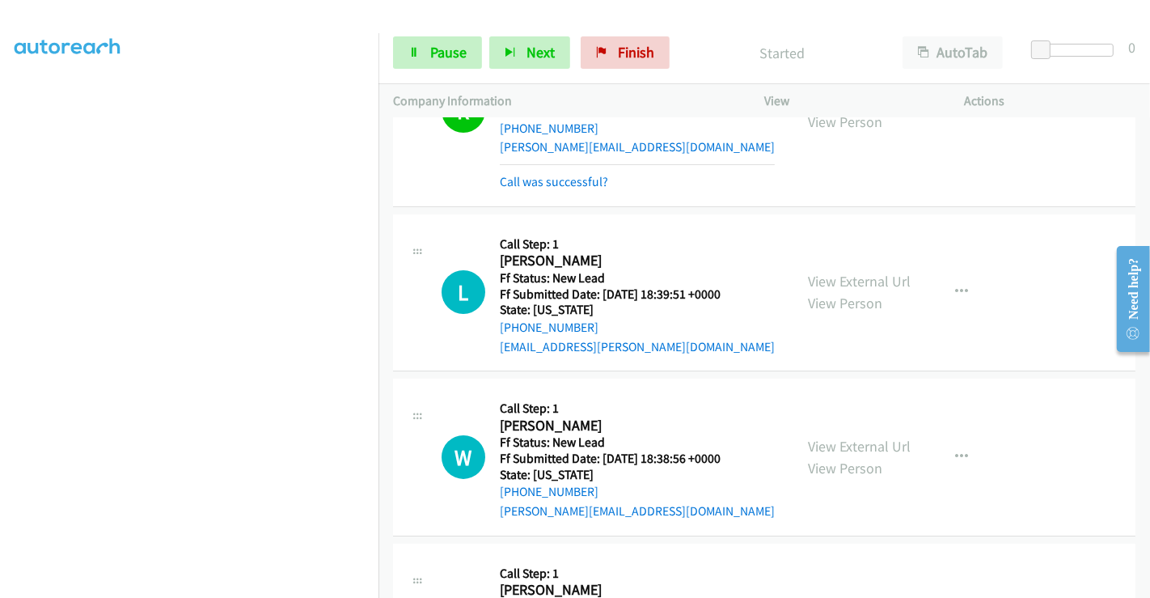
scroll to position [90, 0]
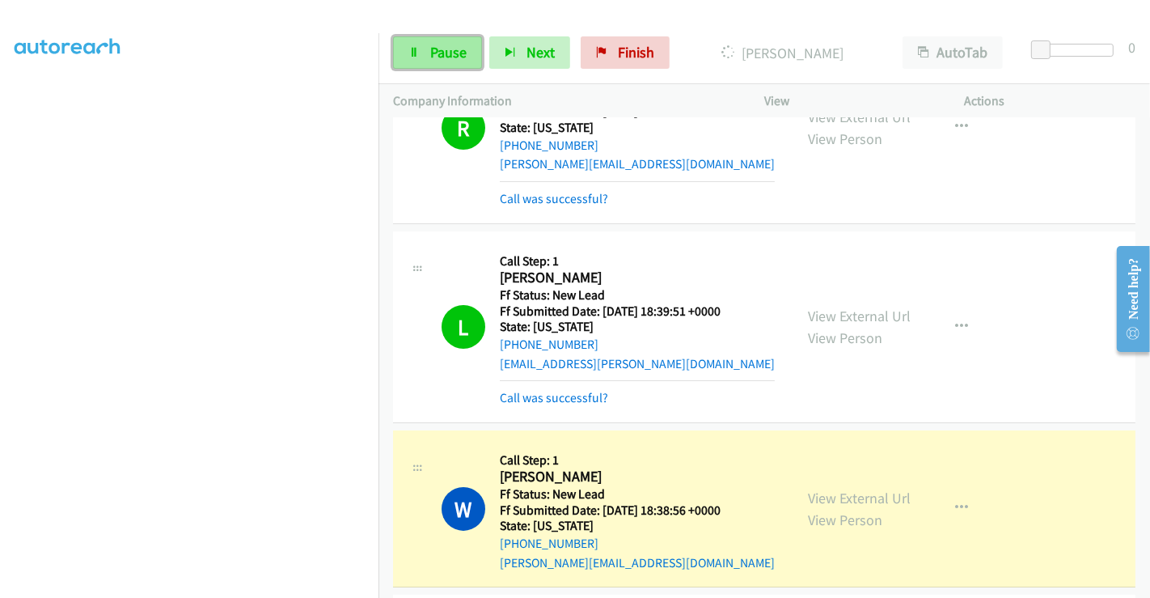
click at [416, 41] on link "Pause" at bounding box center [437, 52] width 89 height 32
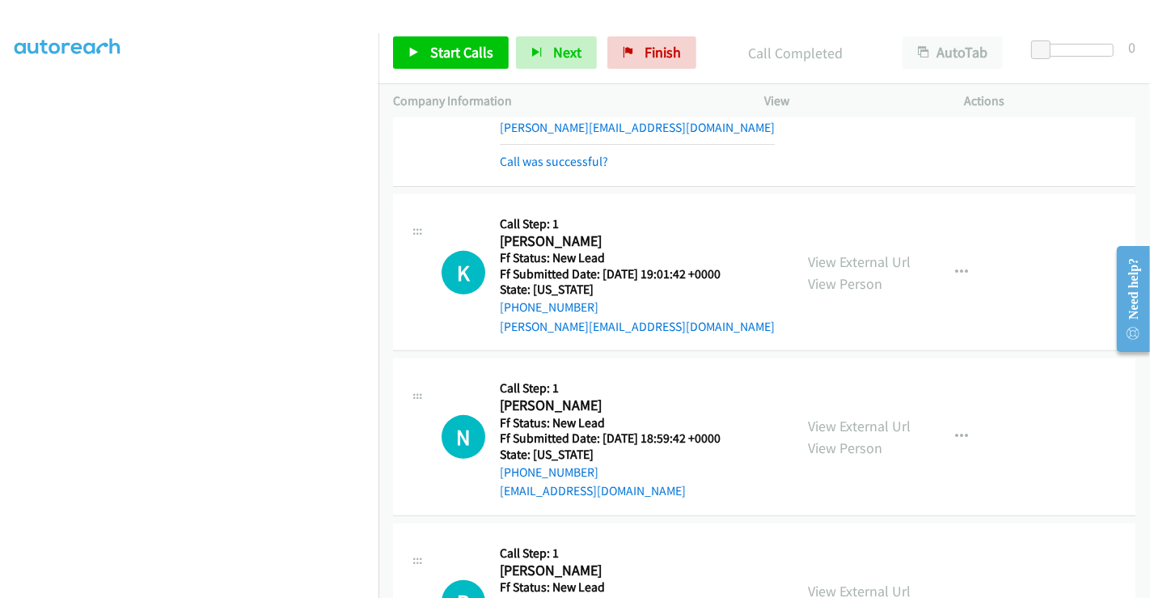
scroll to position [539, 0]
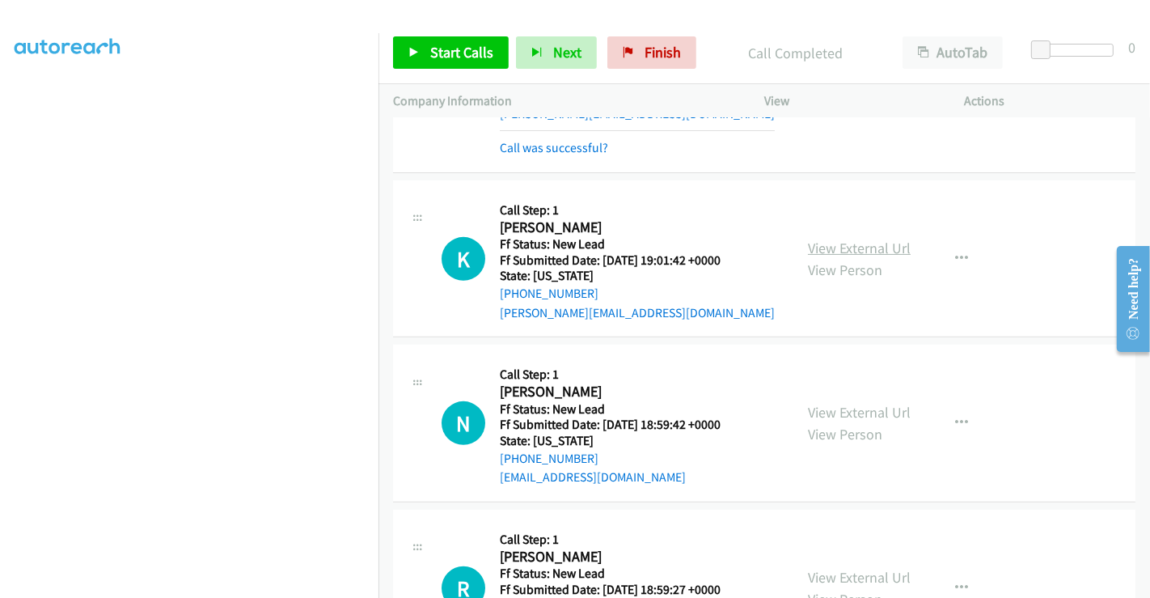
click at [872, 239] on link "View External Url" at bounding box center [859, 248] width 103 height 19
click at [846, 406] on link "View External Url" at bounding box center [859, 412] width 103 height 19
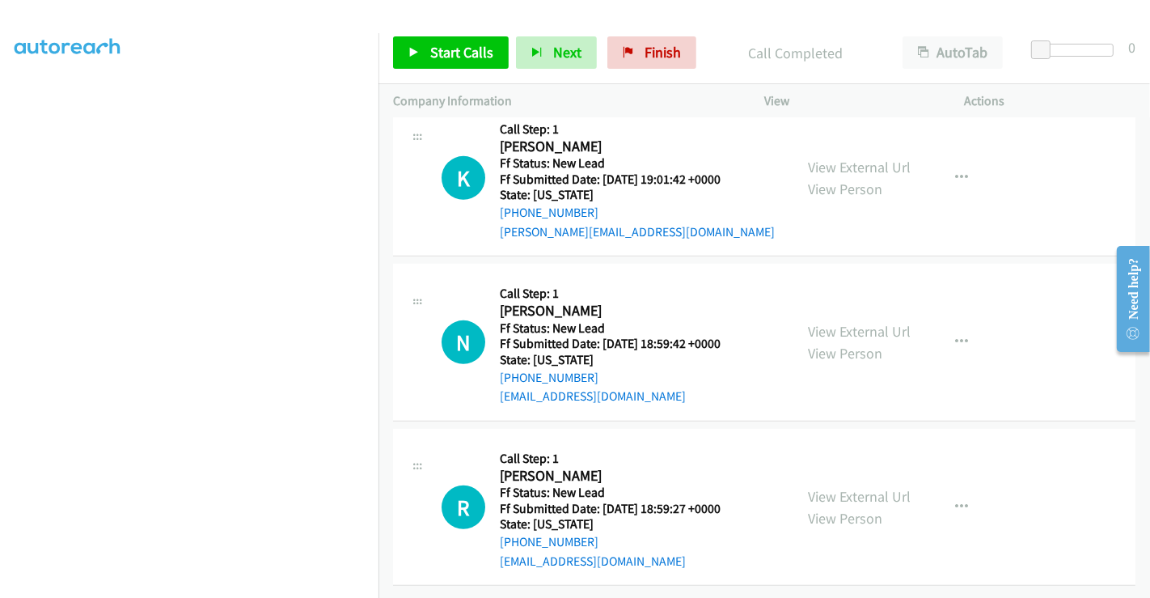
scroll to position [631, 0]
click at [857, 487] on link "View External Url" at bounding box center [859, 496] width 103 height 19
click at [448, 52] on span "Start Calls" at bounding box center [461, 52] width 63 height 19
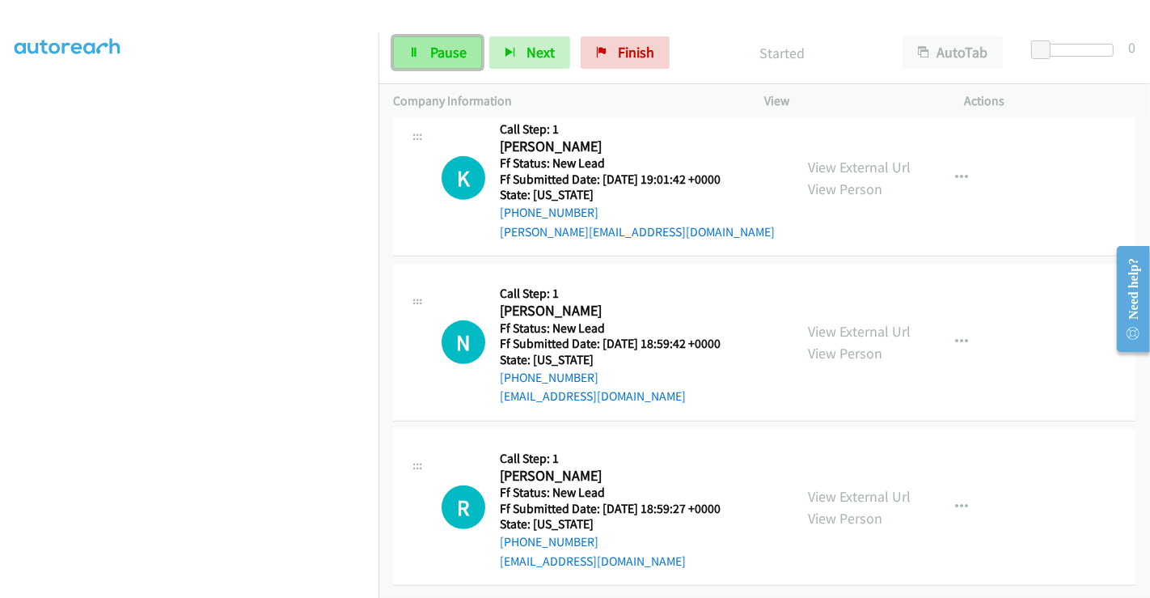
click at [442, 49] on span "Pause" at bounding box center [448, 52] width 36 height 19
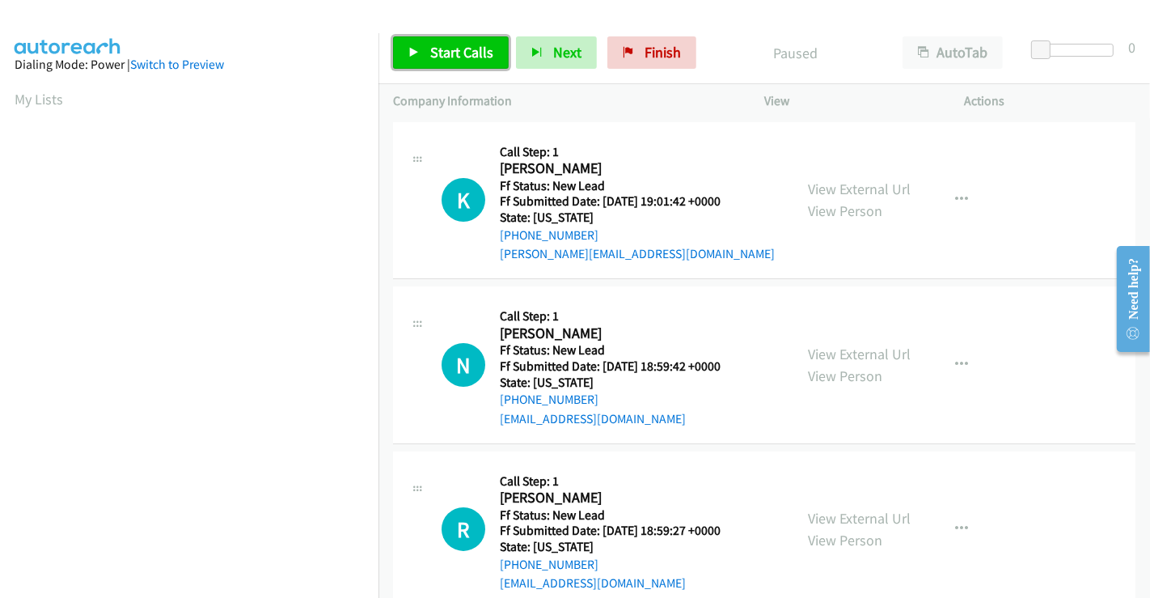
click at [457, 57] on span "Start Calls" at bounding box center [461, 52] width 63 height 19
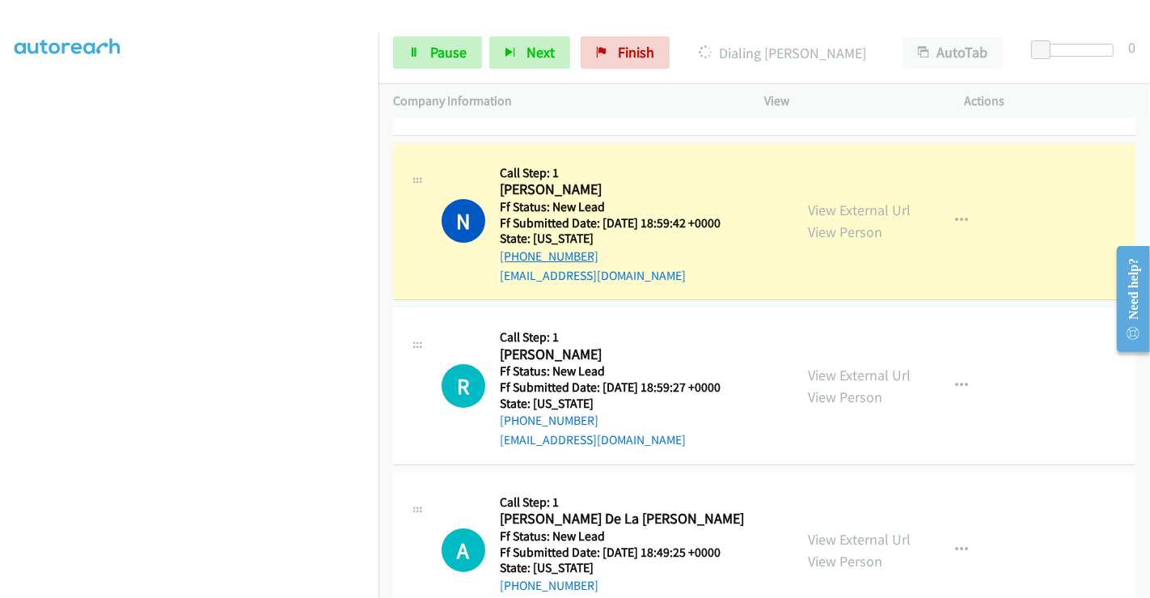
scroll to position [180, 0]
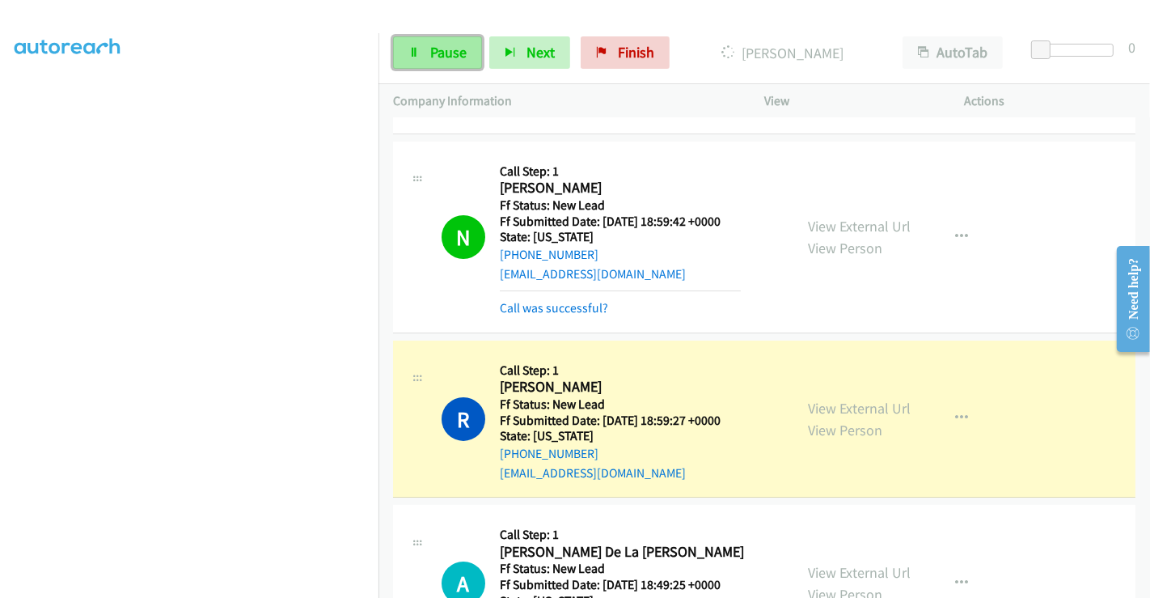
click at [437, 58] on span "Pause" at bounding box center [448, 52] width 36 height 19
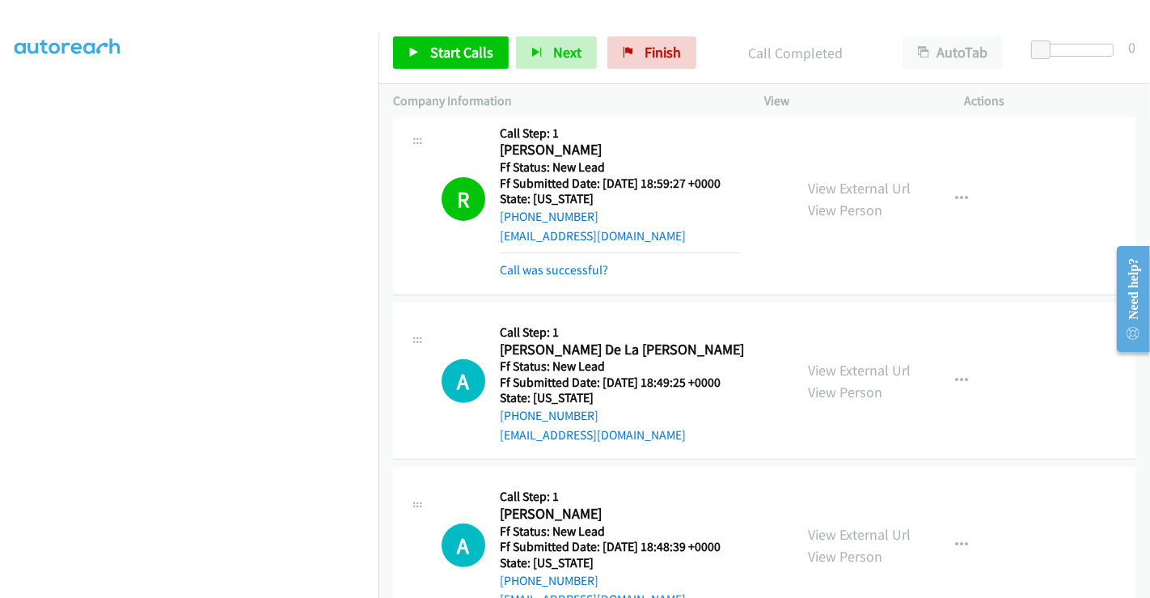
scroll to position [631, 0]
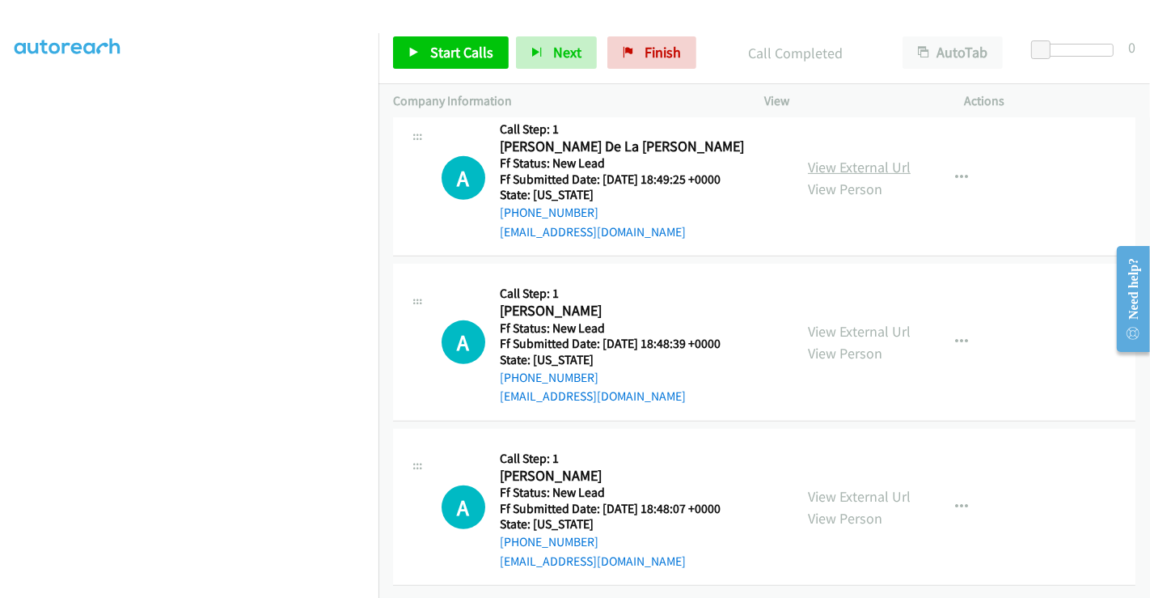
click at [834, 158] on link "View External Url" at bounding box center [859, 167] width 103 height 19
click at [847, 322] on link "View External Url" at bounding box center [859, 331] width 103 height 19
click at [847, 487] on link "View External Url" at bounding box center [859, 496] width 103 height 19
drag, startPoint x: 656, startPoint y: 57, endPoint x: 649, endPoint y: 91, distance: 34.7
click at [655, 57] on span "Finish" at bounding box center [662, 52] width 36 height 19
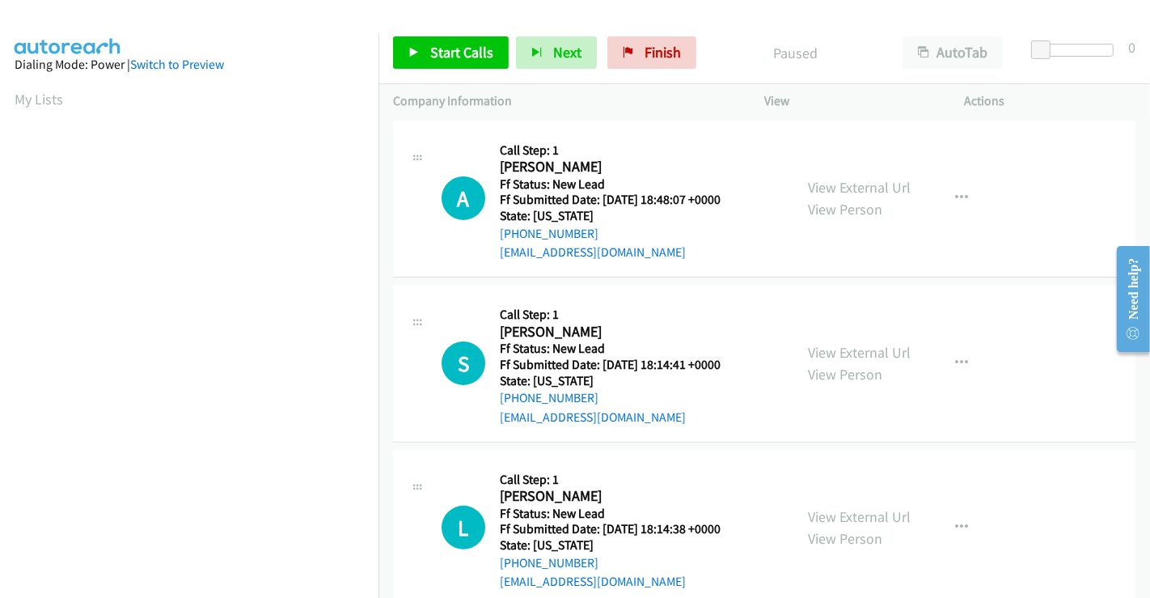
scroll to position [363, 0]
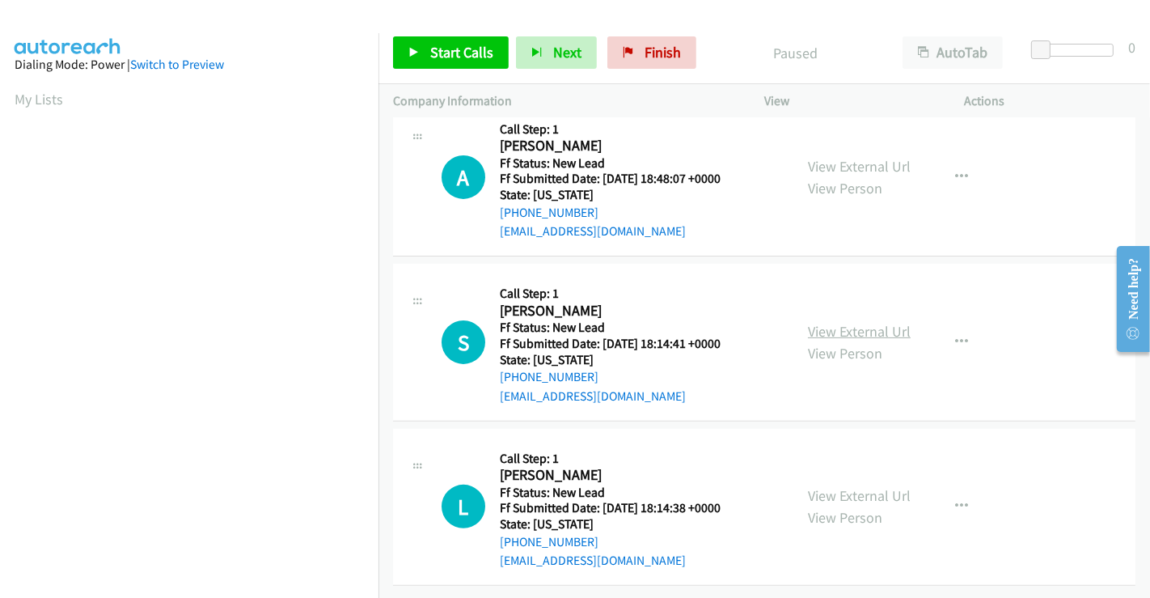
click at [830, 322] on link "View External Url" at bounding box center [859, 331] width 103 height 19
click at [834, 486] on link "View External Url" at bounding box center [859, 495] width 103 height 19
click at [442, 50] on span "Start Calls" at bounding box center [461, 52] width 63 height 19
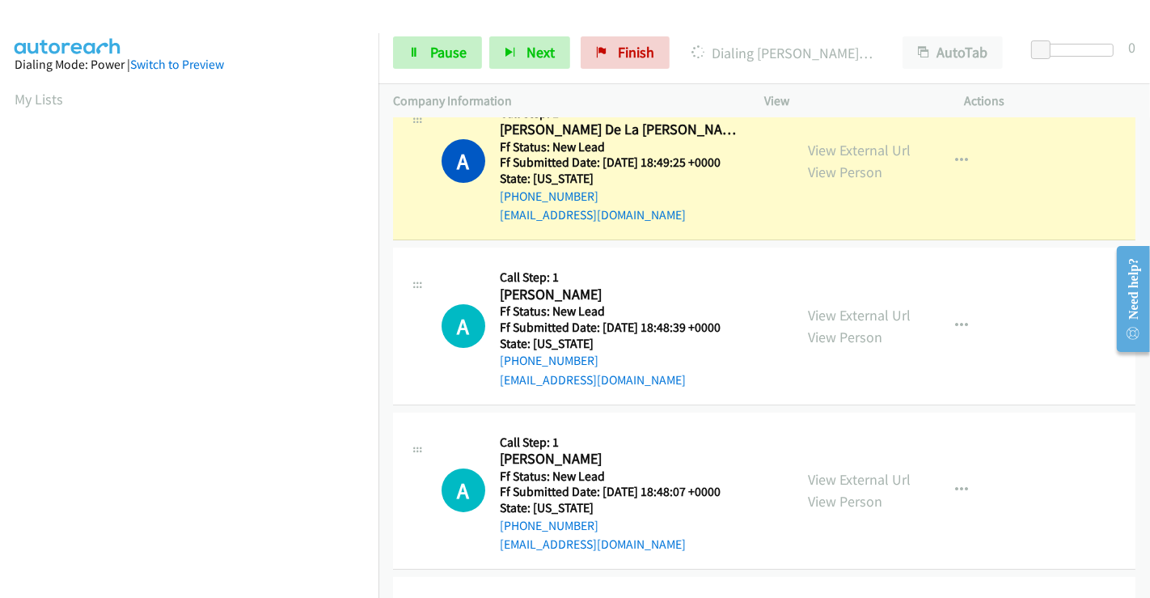
scroll to position [0, 0]
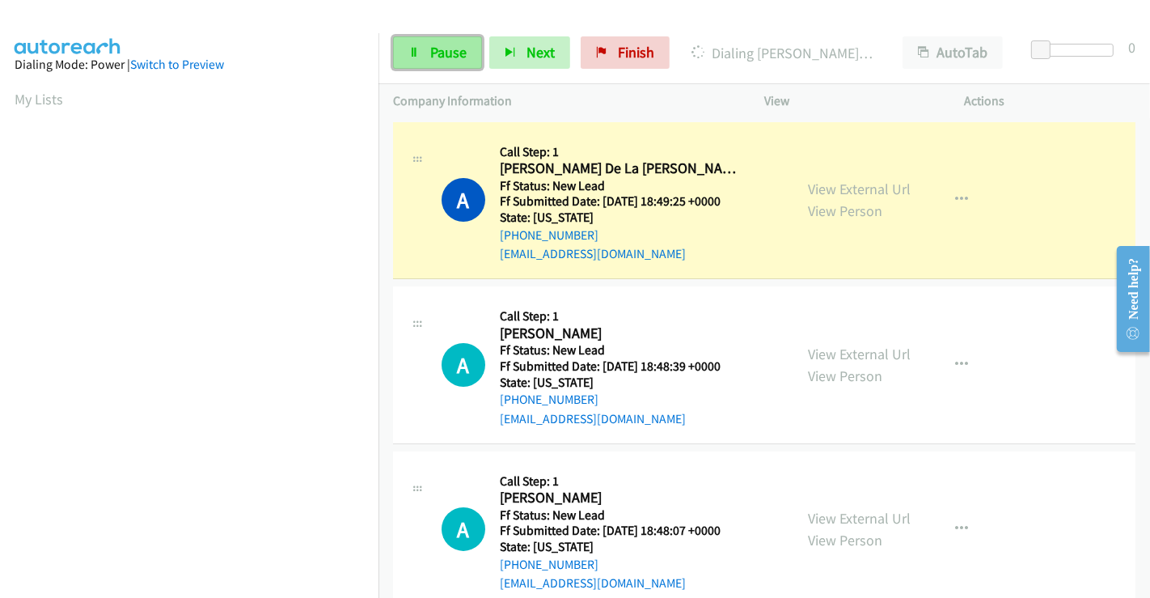
click at [434, 52] on span "Pause" at bounding box center [448, 52] width 36 height 19
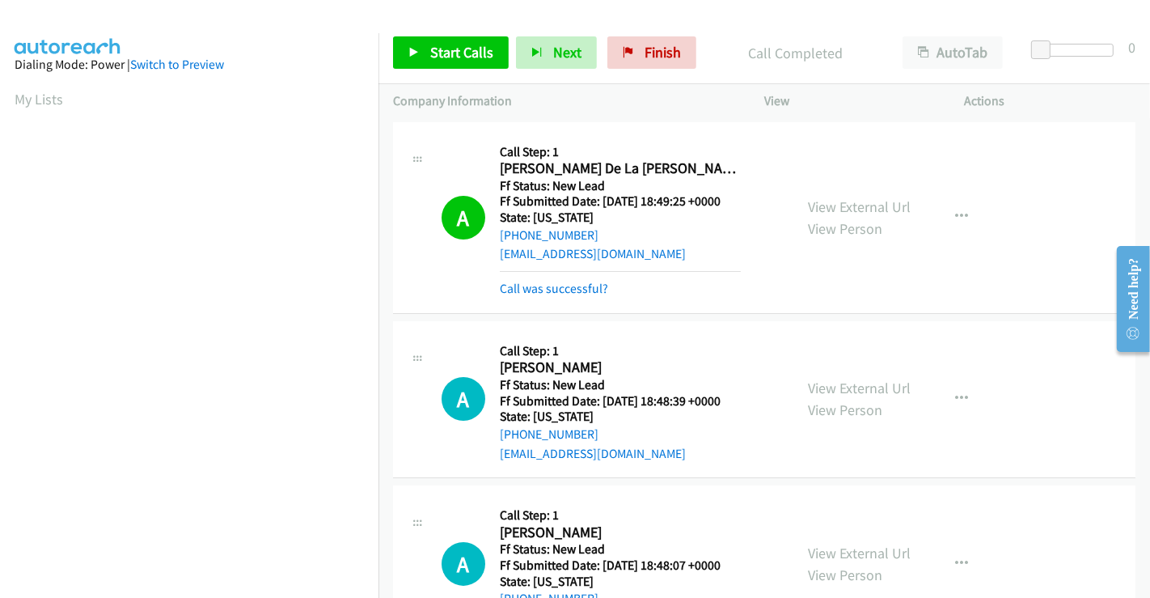
scroll to position [311, 0]
click at [446, 49] on span "Start Calls" at bounding box center [461, 52] width 63 height 19
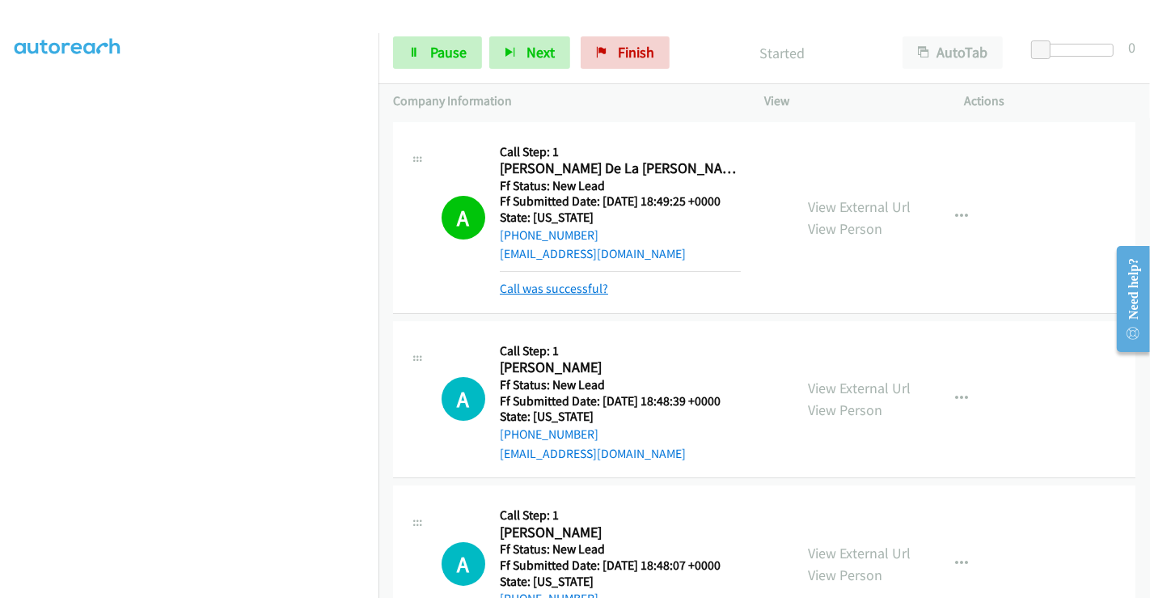
click at [565, 289] on link "Call was successful?" at bounding box center [554, 288] width 108 height 15
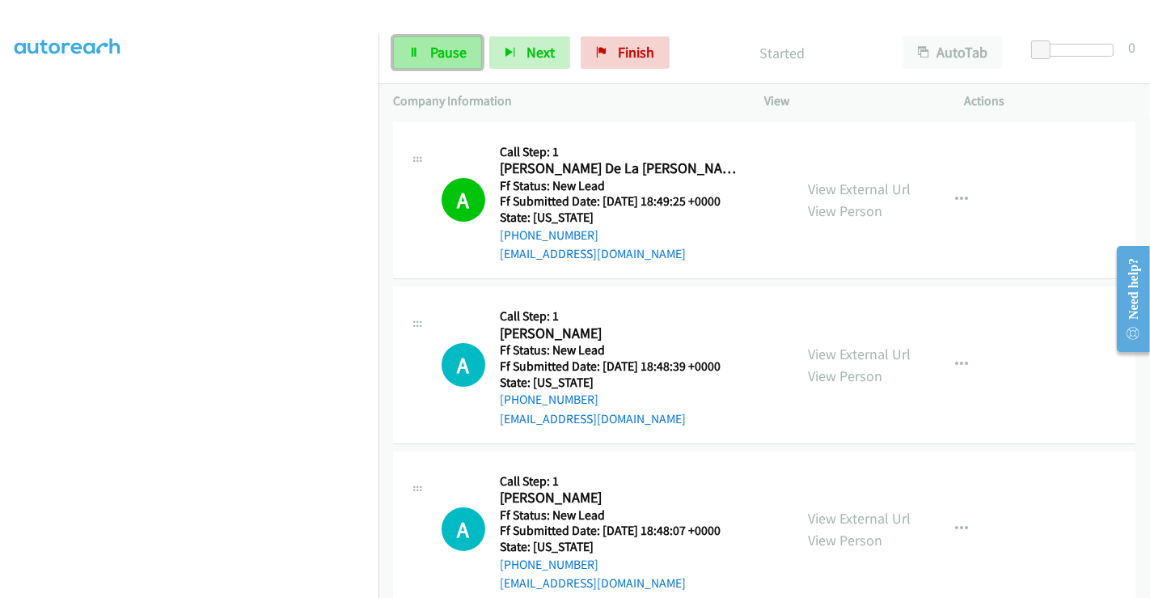
click at [450, 50] on span "Pause" at bounding box center [448, 52] width 36 height 19
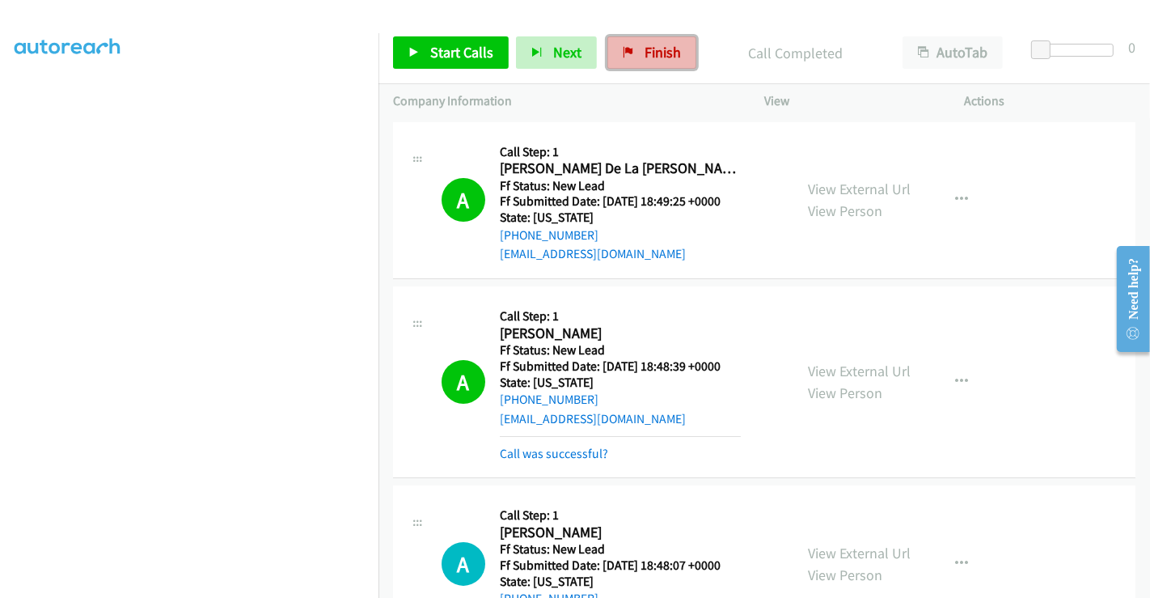
click at [651, 51] on span "Finish" at bounding box center [662, 52] width 36 height 19
